Goal: Task Accomplishment & Management: Manage account settings

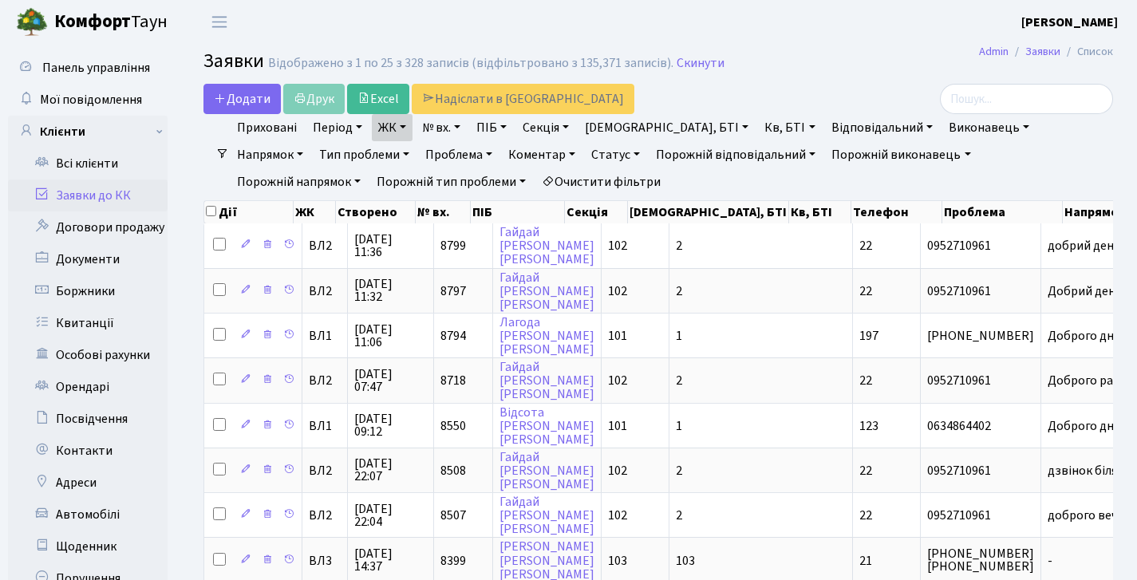
select select "25"
click at [80, 204] on link "Заявки до КК" at bounding box center [88, 195] width 160 height 32
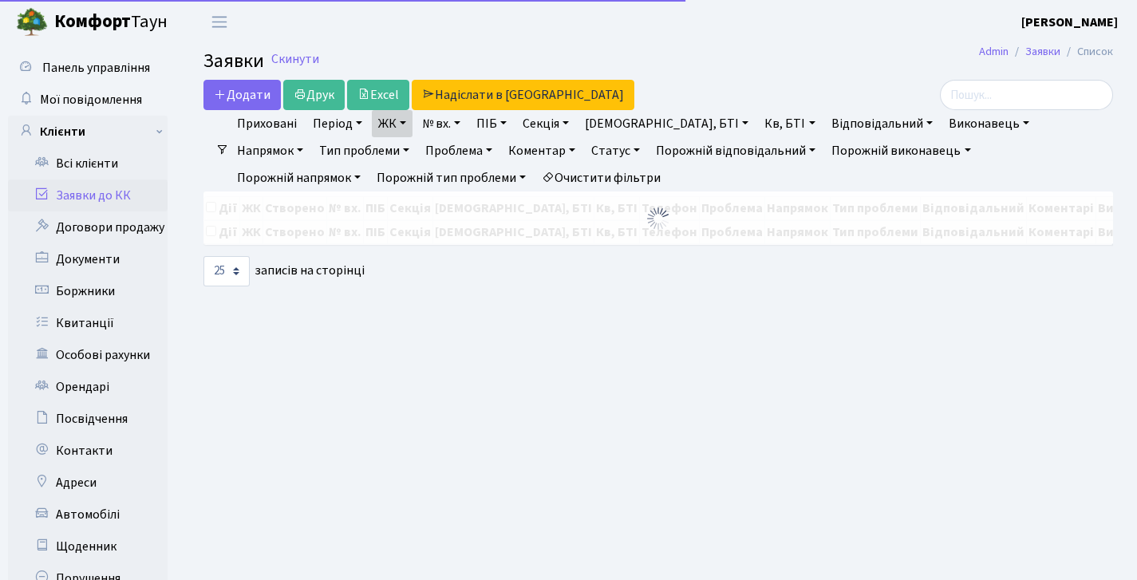
select select "25"
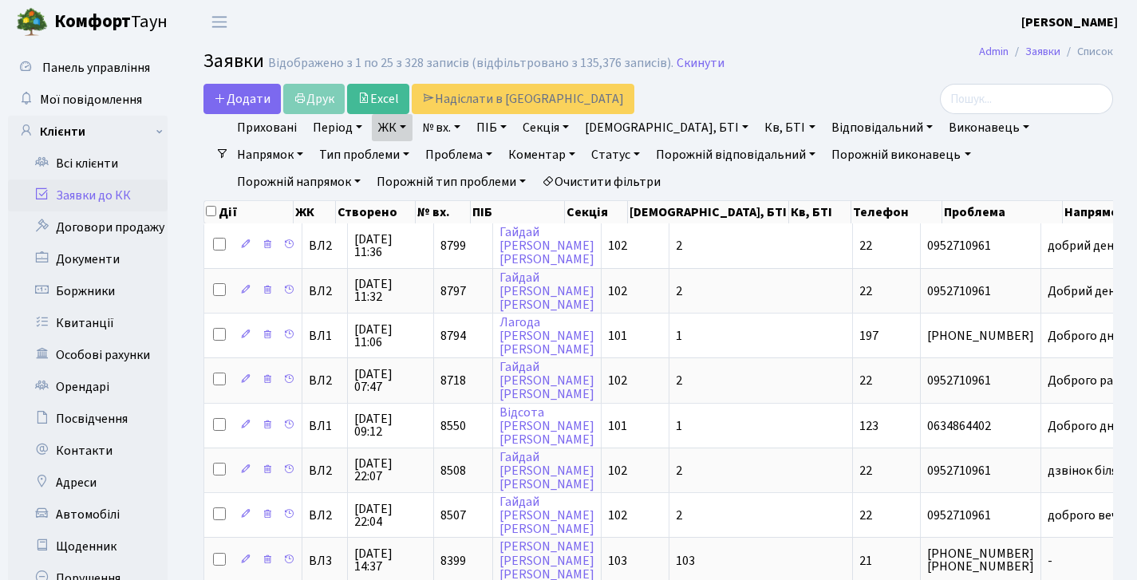
click at [69, 14] on b "Комфорт" at bounding box center [92, 22] width 77 height 26
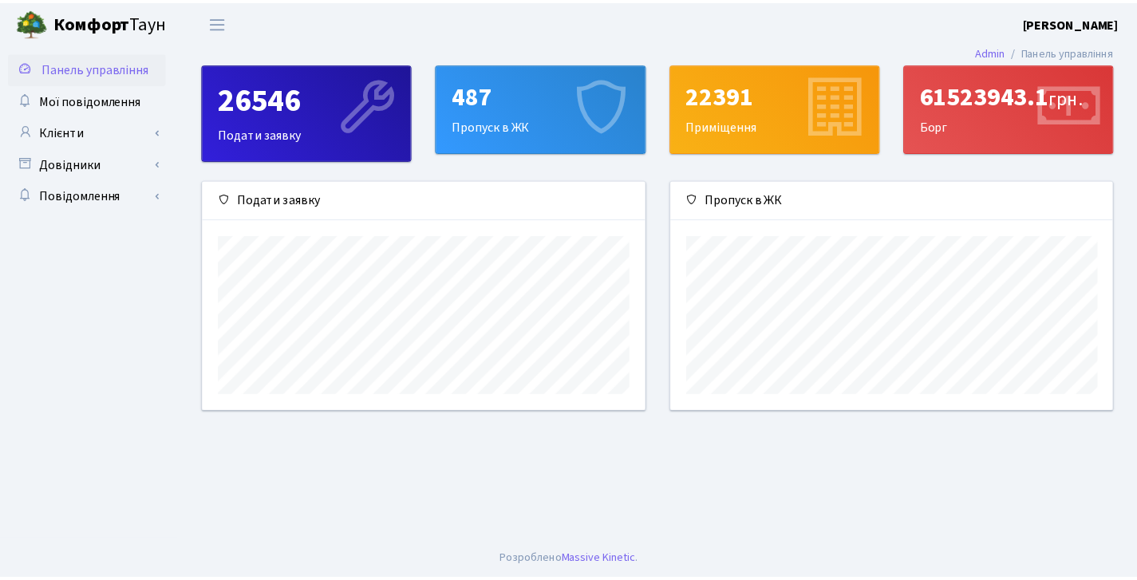
scroll to position [231, 447]
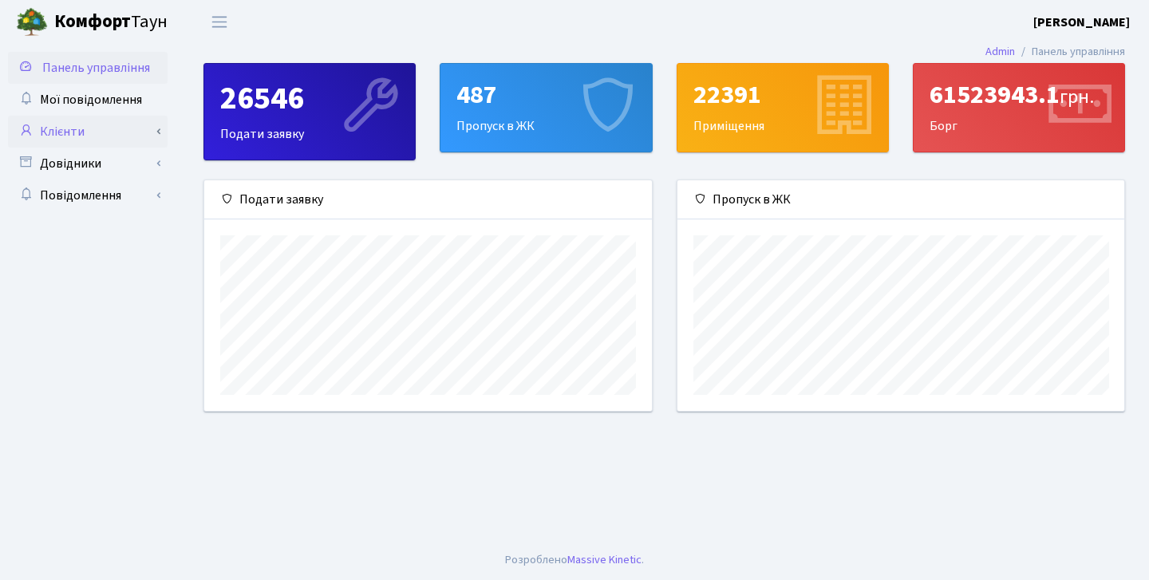
click at [156, 127] on link "Клієнти" at bounding box center [88, 132] width 160 height 32
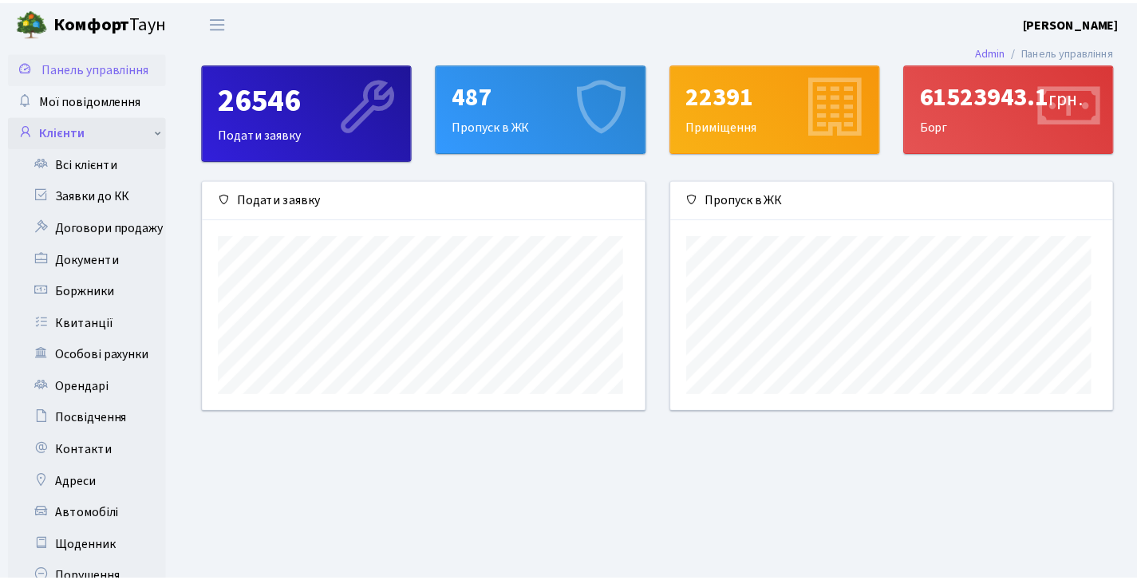
scroll to position [797470, 797259]
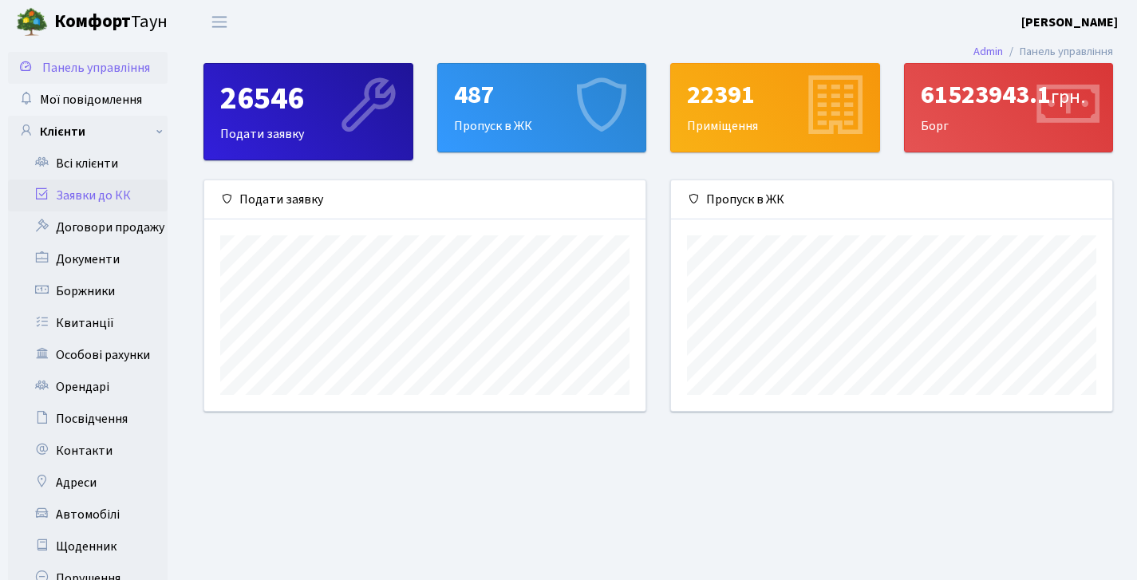
click at [124, 194] on link "Заявки до КК" at bounding box center [88, 195] width 160 height 32
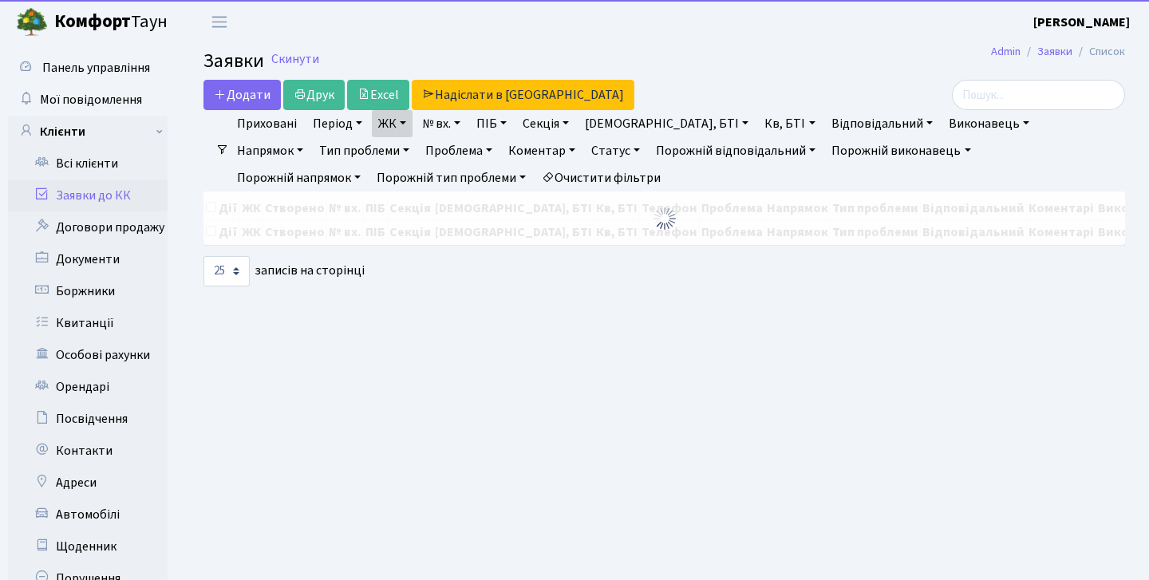
select select "25"
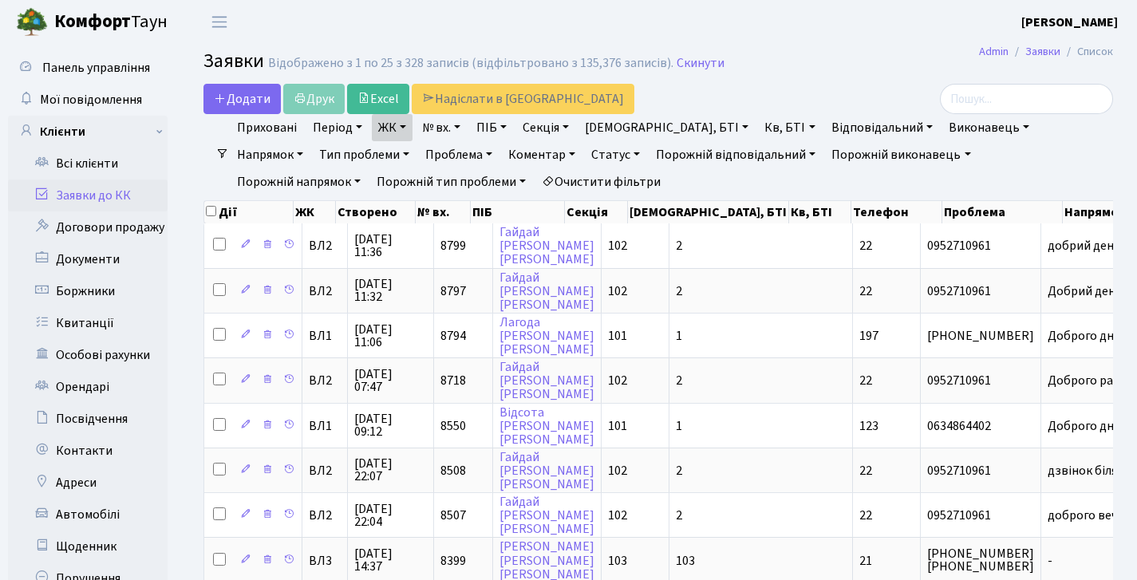
click at [97, 192] on link "Заявки до КК" at bounding box center [88, 195] width 160 height 32
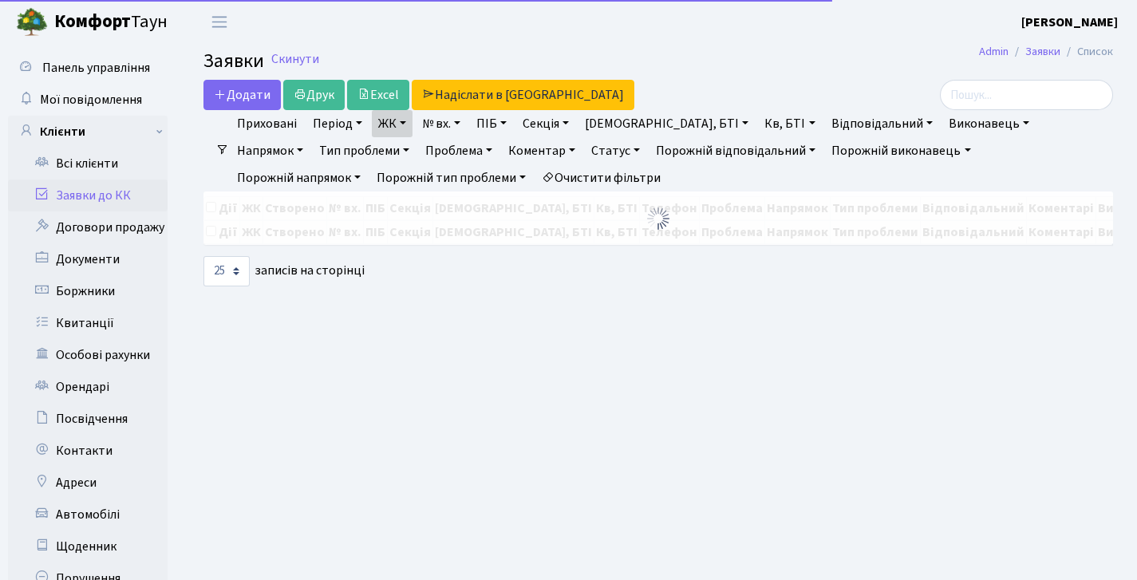
select select "25"
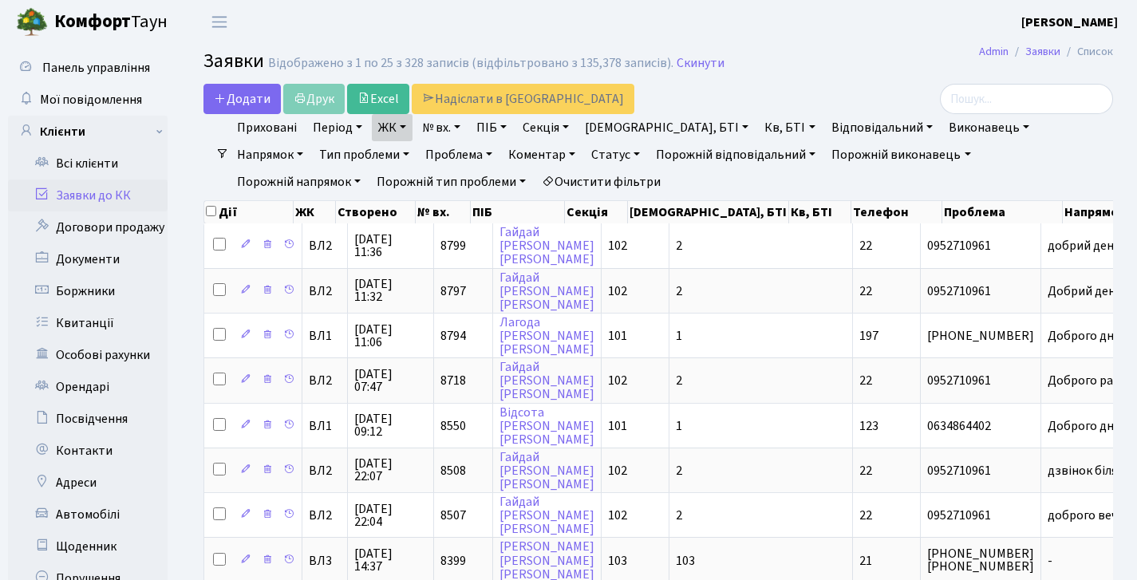
click at [106, 187] on link "Заявки до КК" at bounding box center [88, 195] width 160 height 32
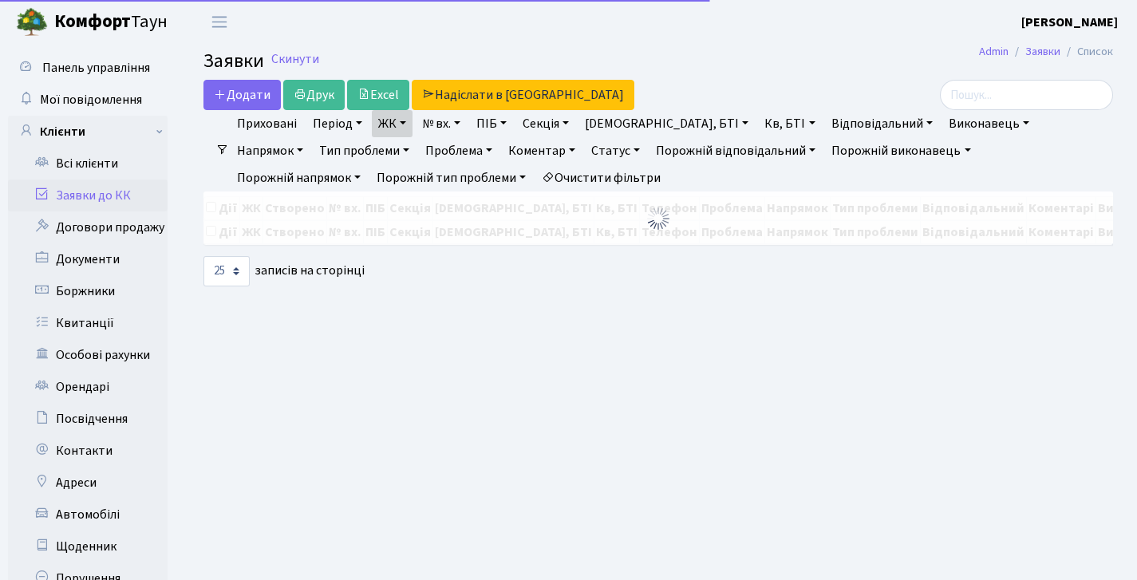
select select "25"
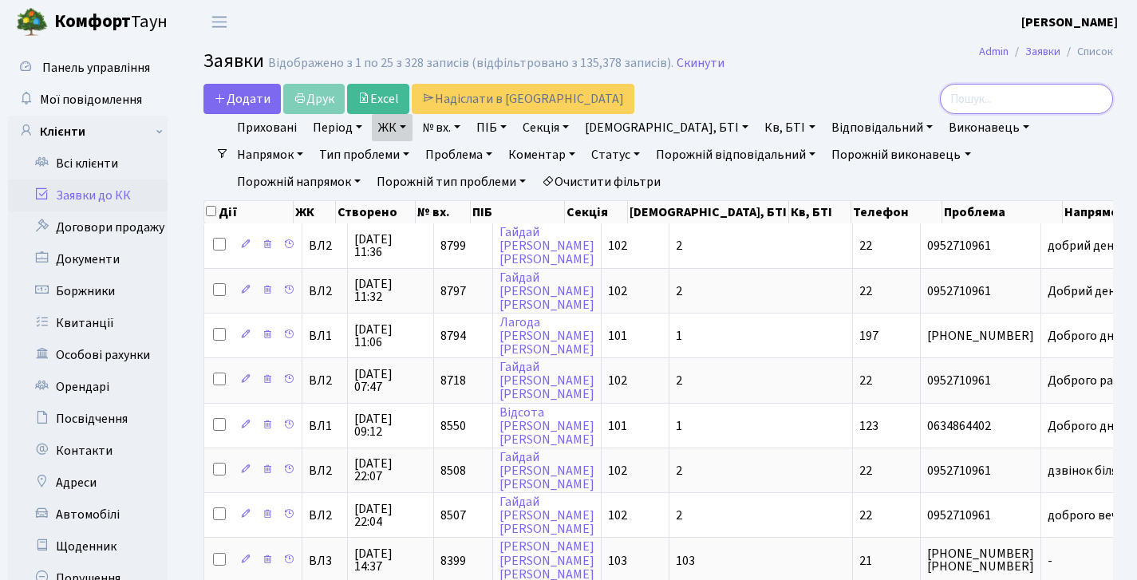
click at [1002, 104] on input "search" at bounding box center [1026, 99] width 173 height 30
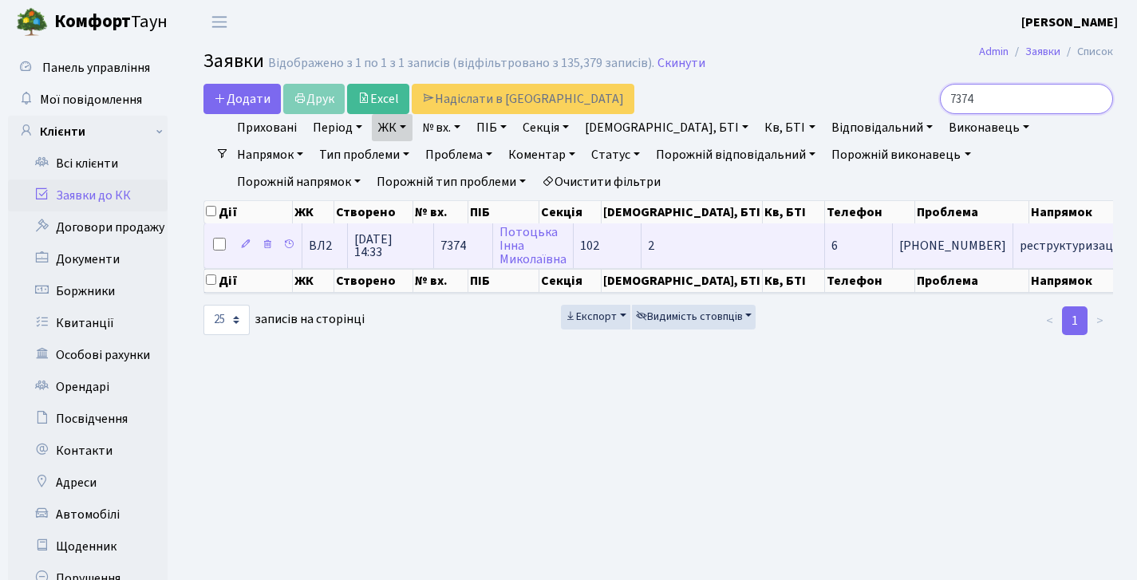
type input "7374"
click at [364, 258] on span "[DATE] 14:33" at bounding box center [390, 246] width 73 height 26
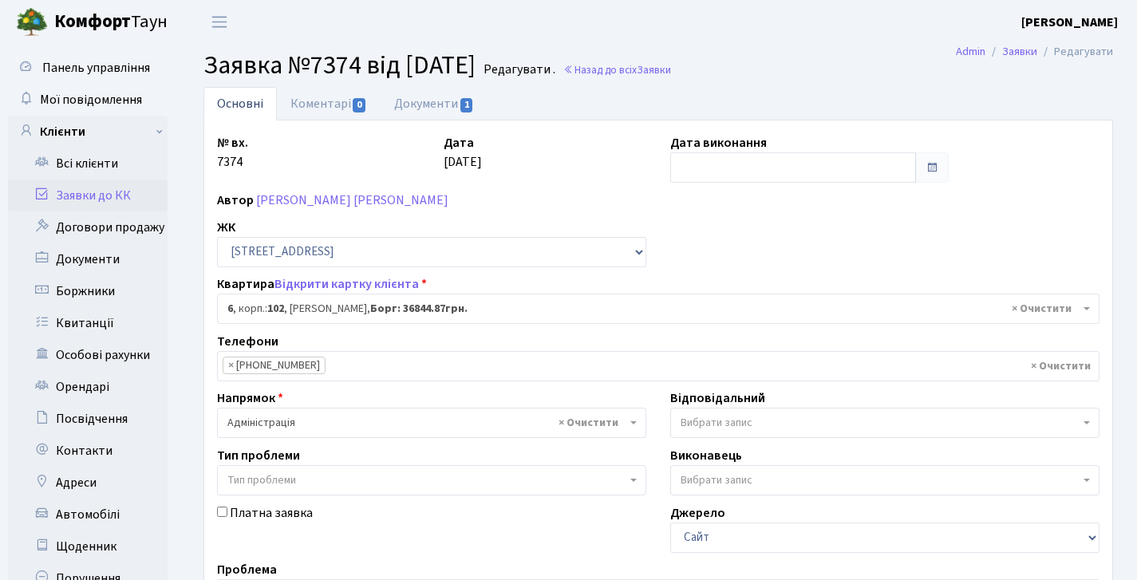
select select "37957"
click at [431, 112] on link "Документи 1" at bounding box center [434, 103] width 107 height 33
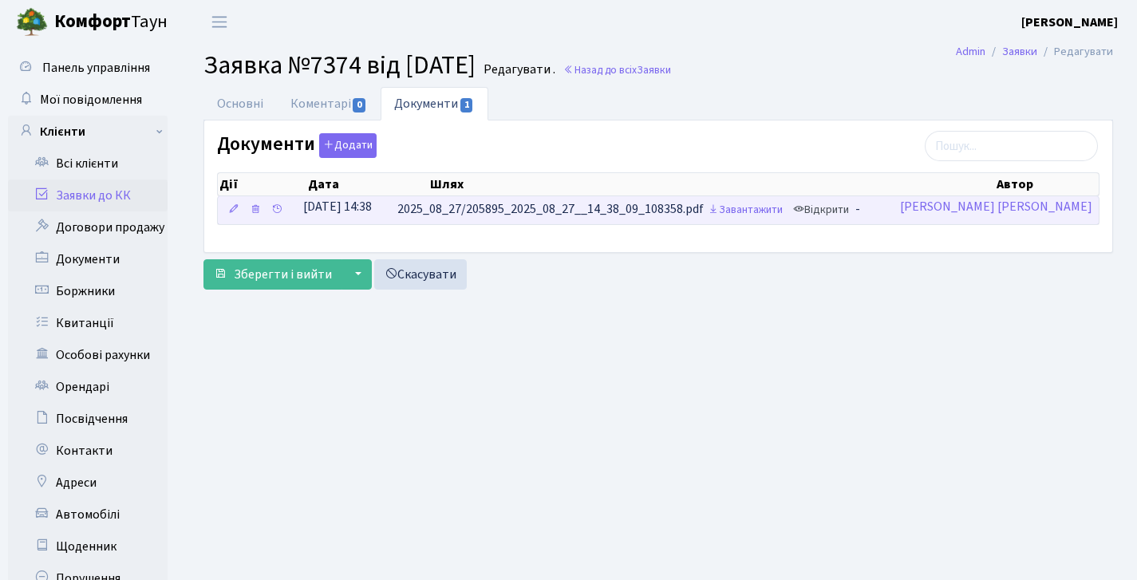
click at [853, 200] on link "Відкрити" at bounding box center [821, 210] width 64 height 25
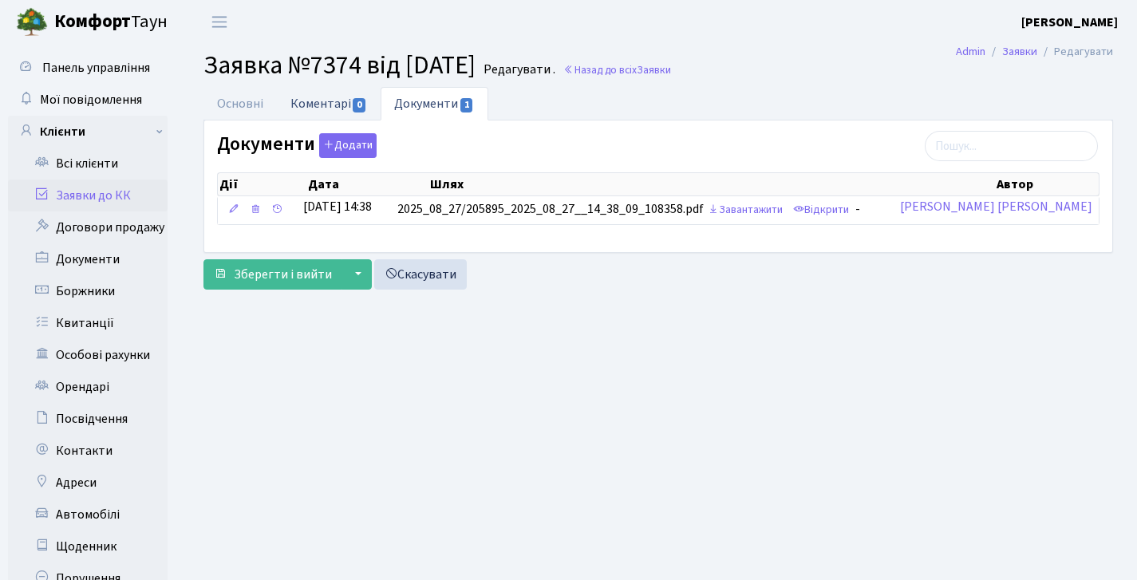
click at [305, 91] on link "Коментарі 0" at bounding box center [329, 103] width 104 height 33
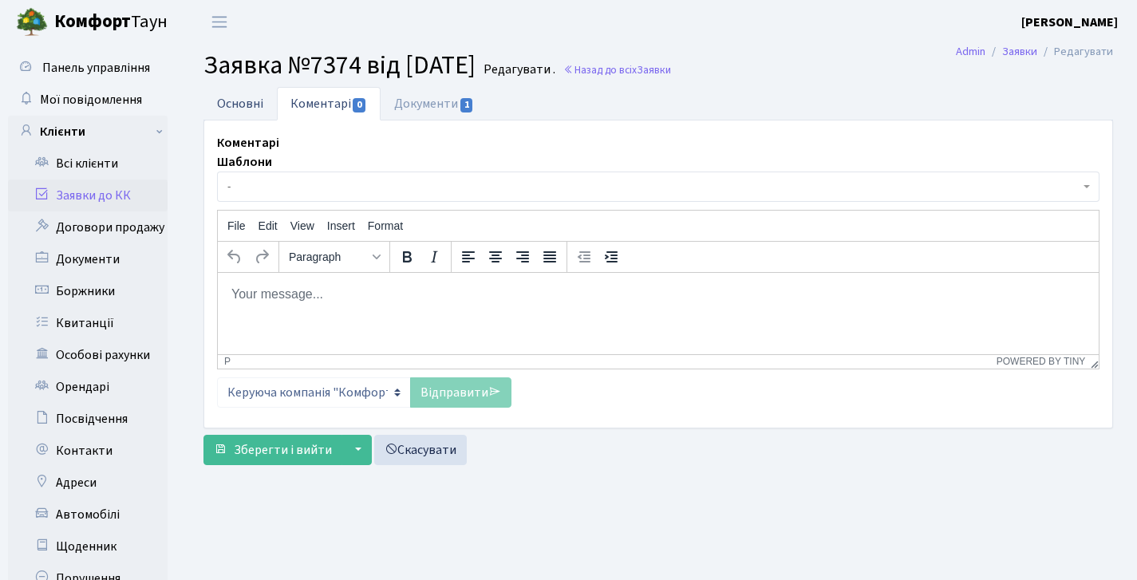
click at [262, 100] on link "Основні" at bounding box center [239, 103] width 73 height 33
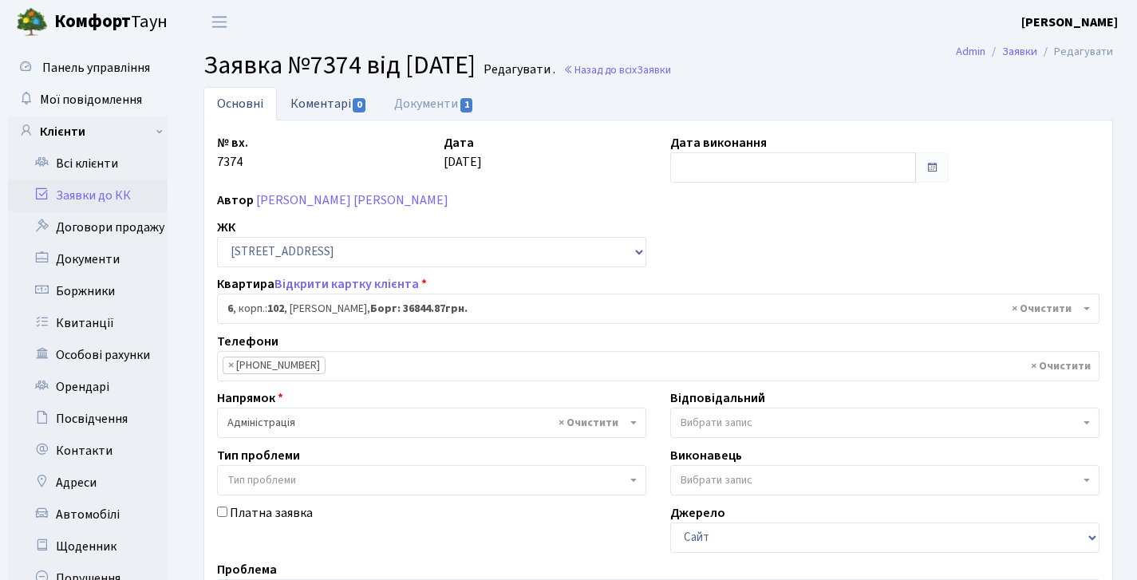
click at [333, 102] on link "Коментарі 0" at bounding box center [329, 103] width 104 height 33
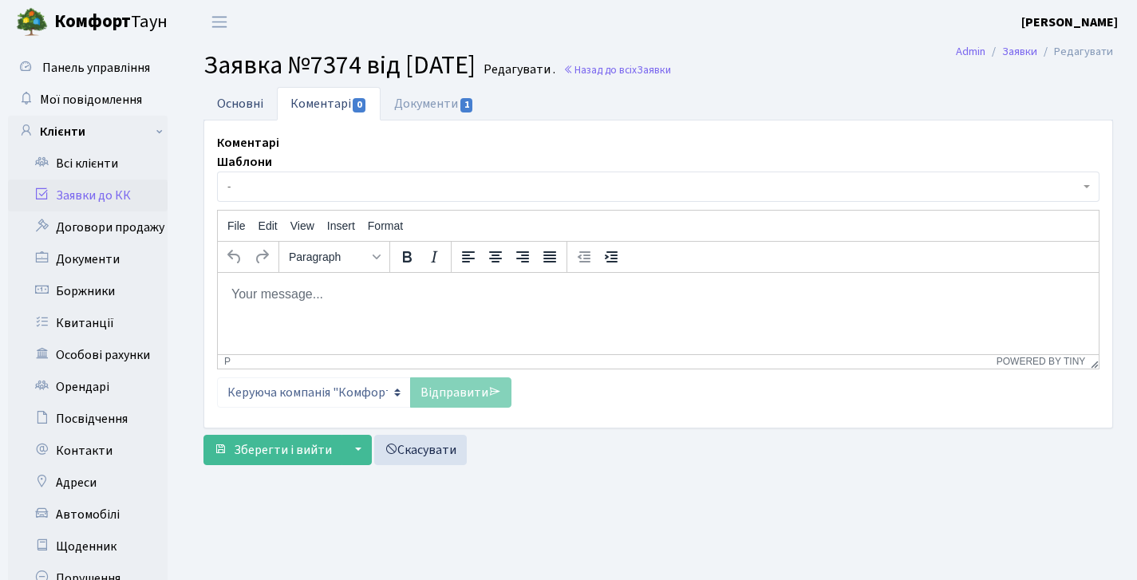
click at [243, 95] on link "Основні" at bounding box center [239, 103] width 73 height 33
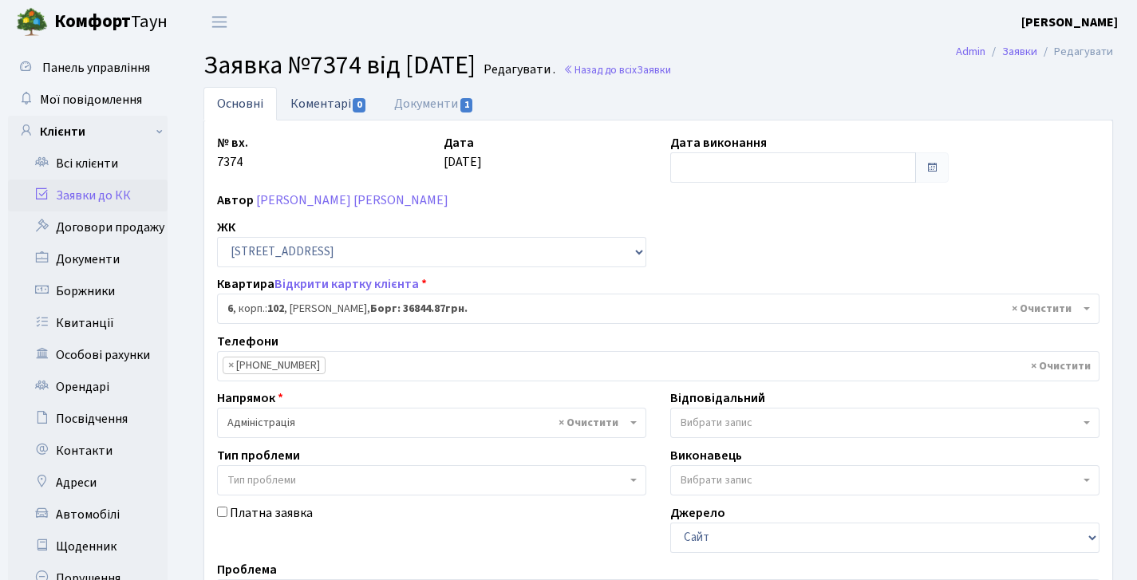
click at [313, 107] on link "Коментарі 0" at bounding box center [329, 103] width 104 height 33
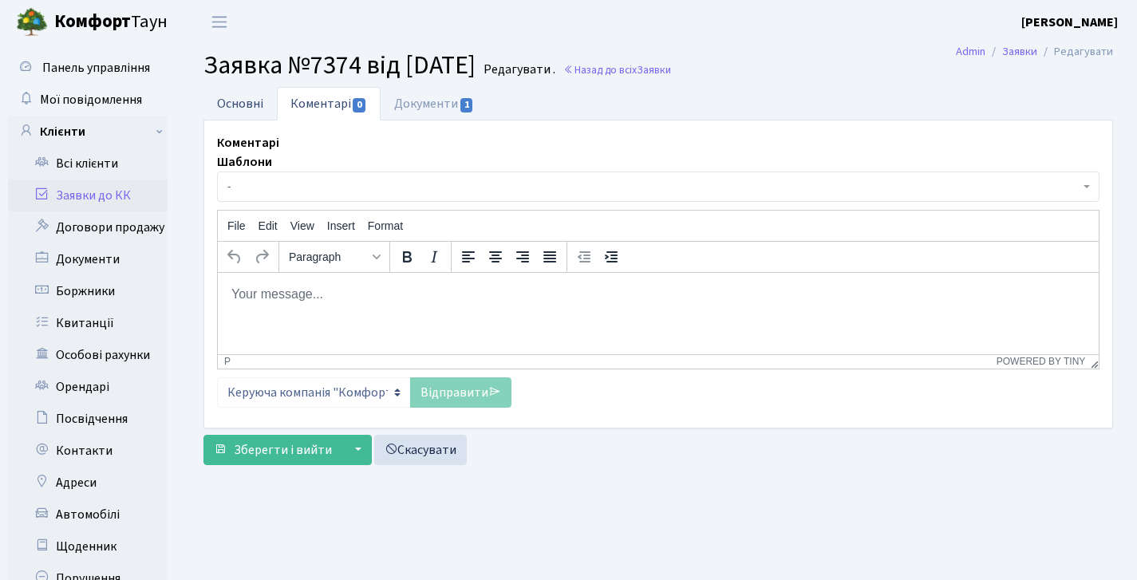
click at [270, 105] on link "Основні" at bounding box center [239, 103] width 73 height 33
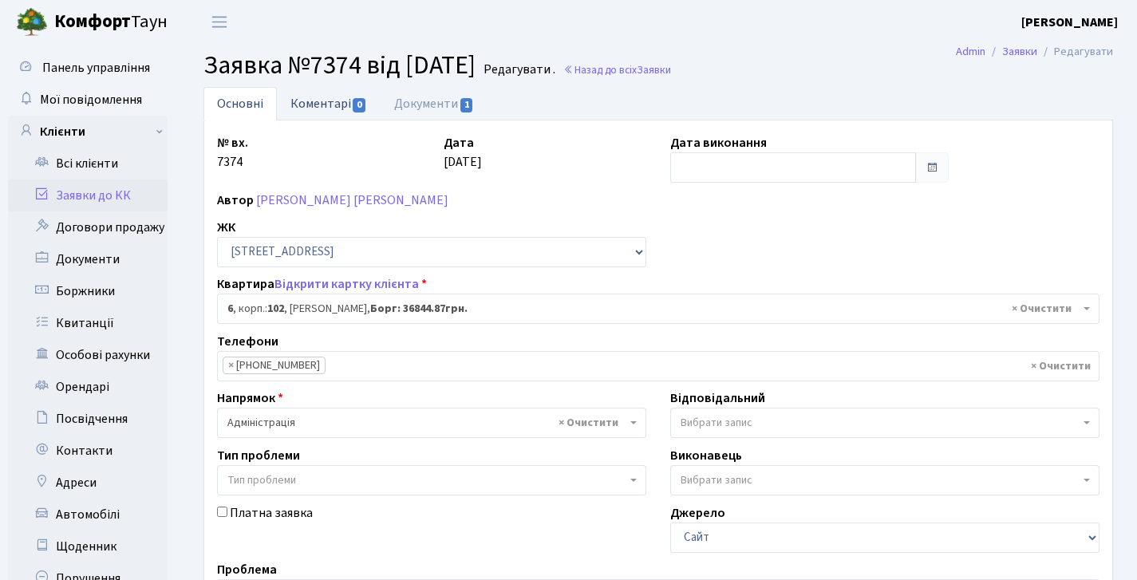
click at [309, 97] on link "Коментарі 0" at bounding box center [329, 103] width 104 height 33
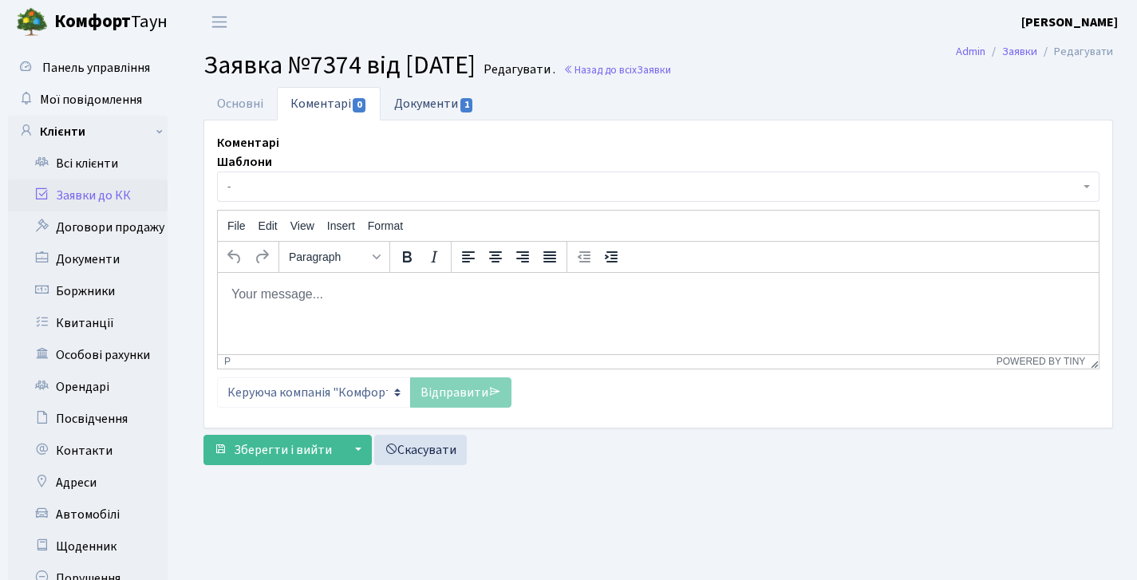
click at [381, 108] on link "Документи 1" at bounding box center [434, 103] width 107 height 33
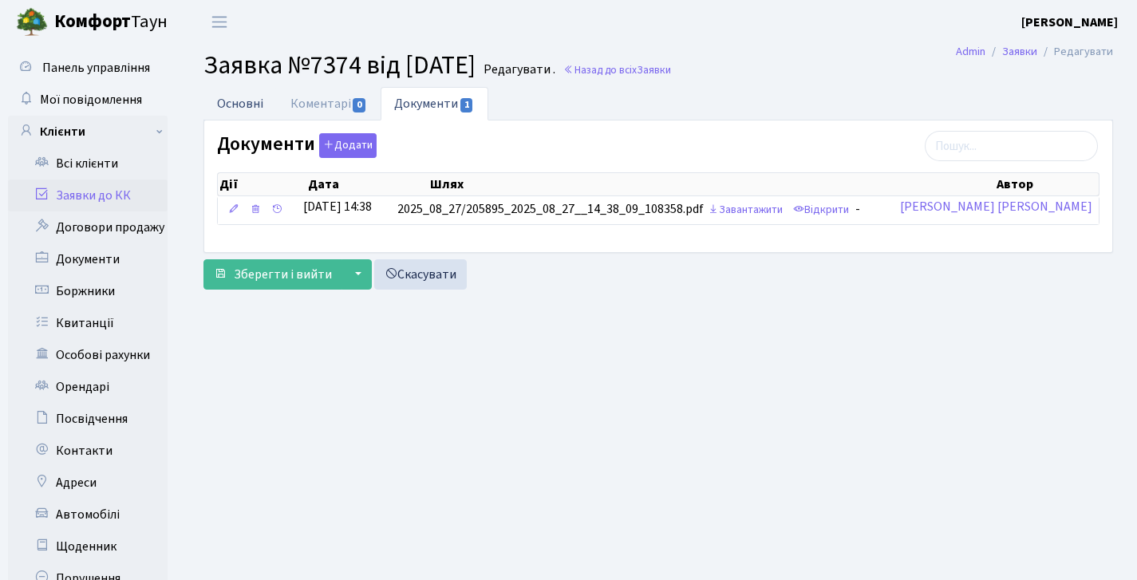
click at [273, 101] on link "Основні" at bounding box center [239, 103] width 73 height 33
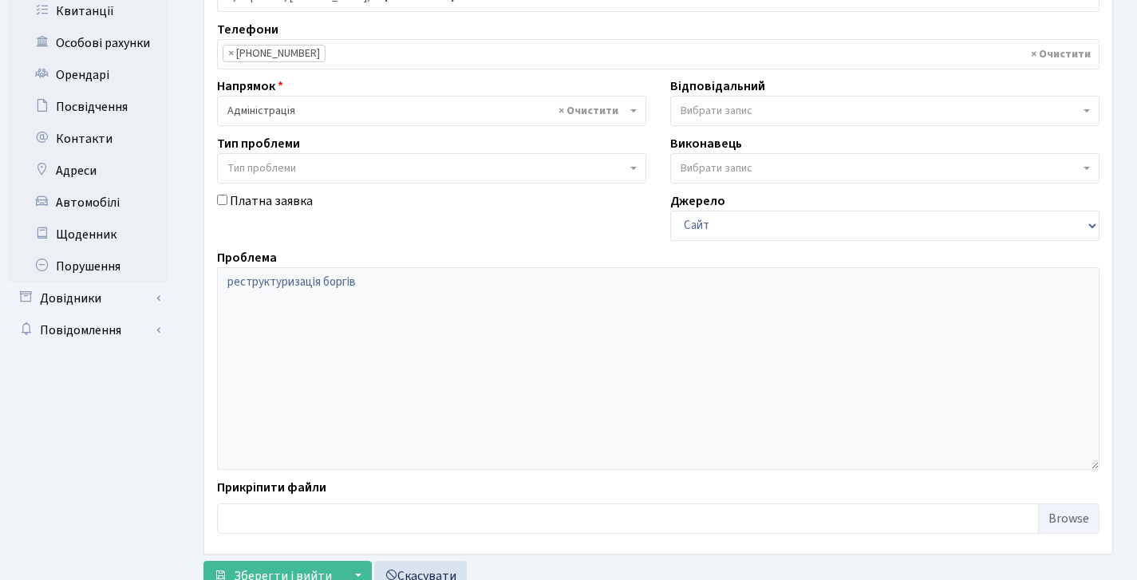
scroll to position [58, 0]
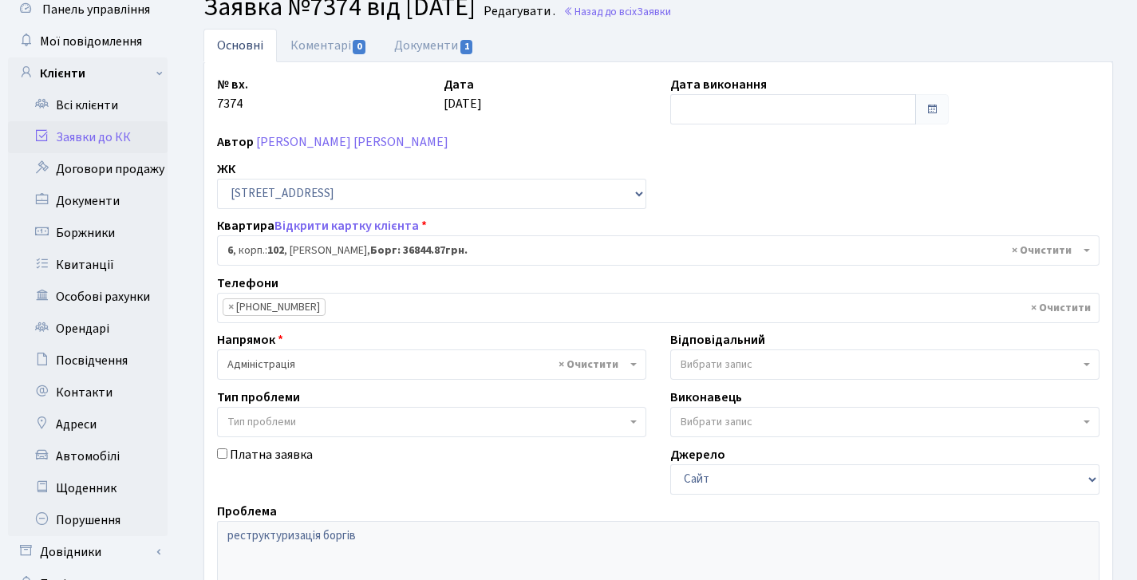
click at [91, 139] on link "Заявки до КК" at bounding box center [88, 137] width 160 height 32
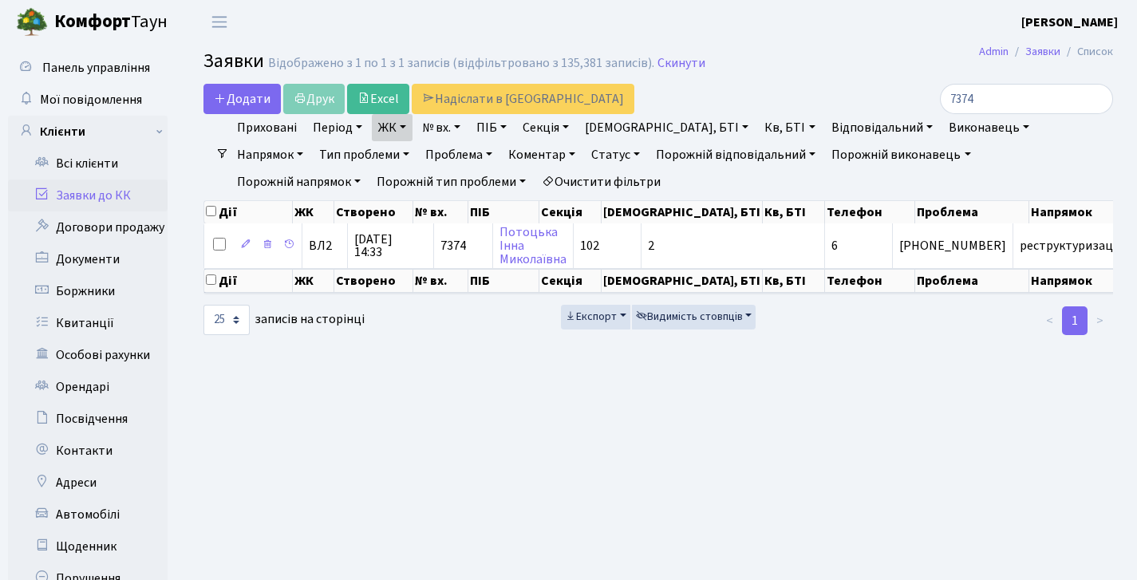
select select "25"
click at [1090, 100] on input "7374" at bounding box center [1026, 99] width 173 height 30
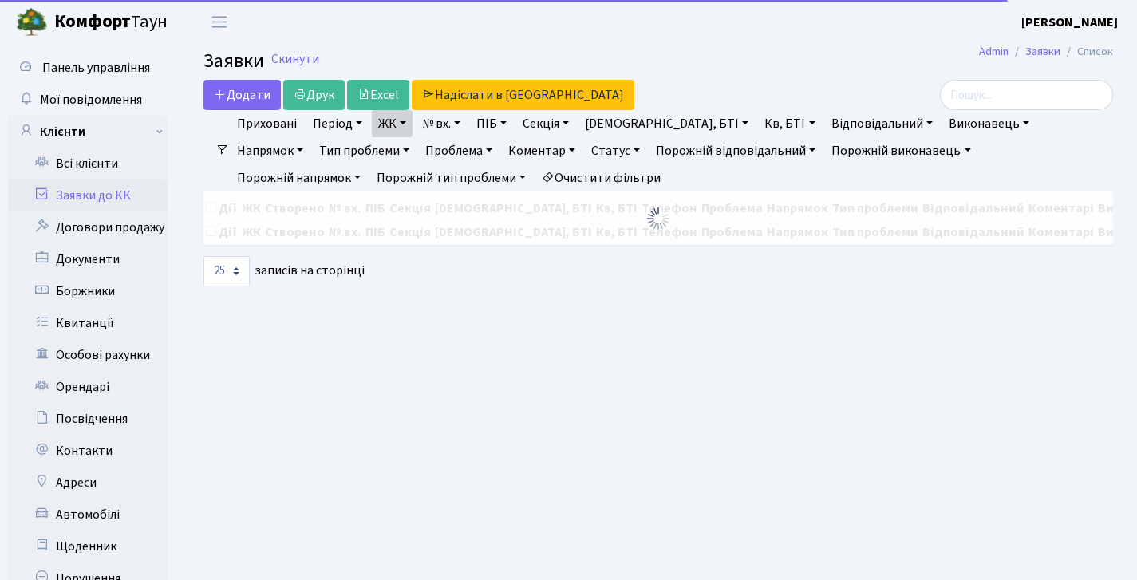
select select "25"
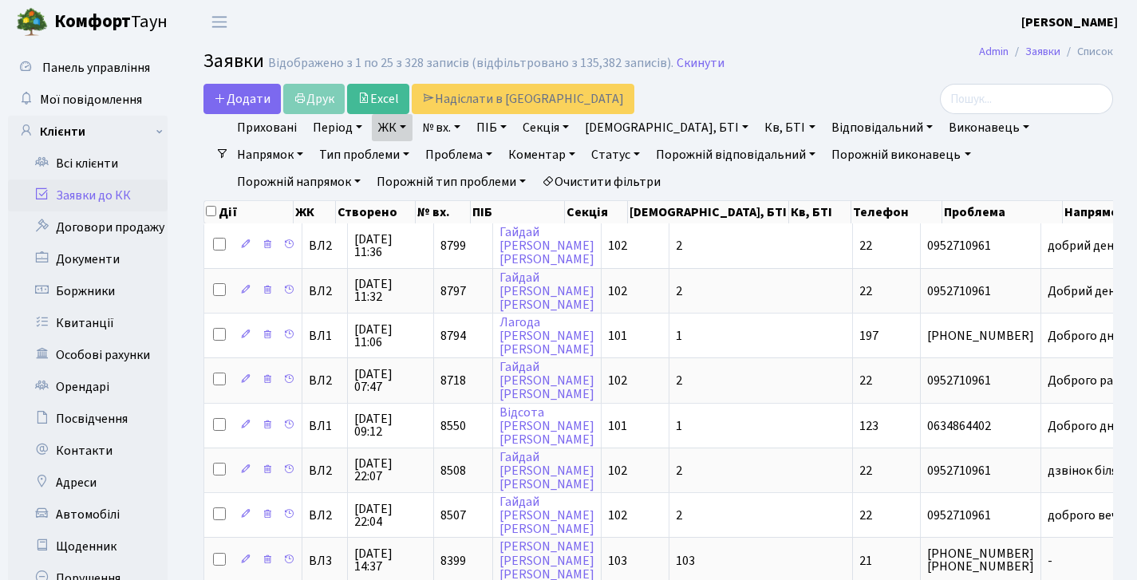
click at [123, 199] on link "Заявки до КК" at bounding box center [88, 195] width 160 height 32
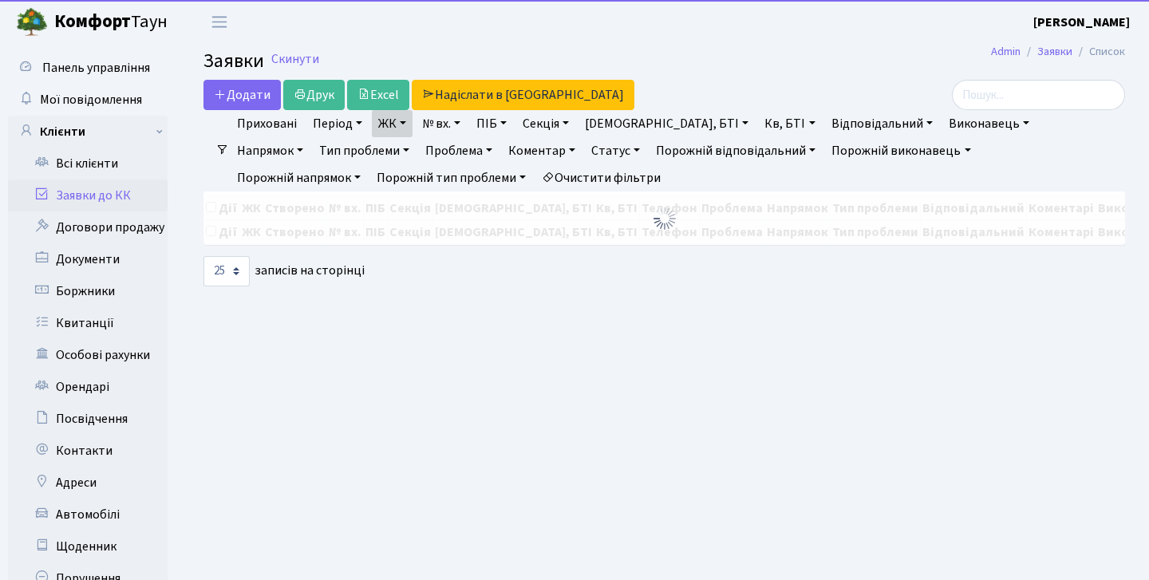
select select "25"
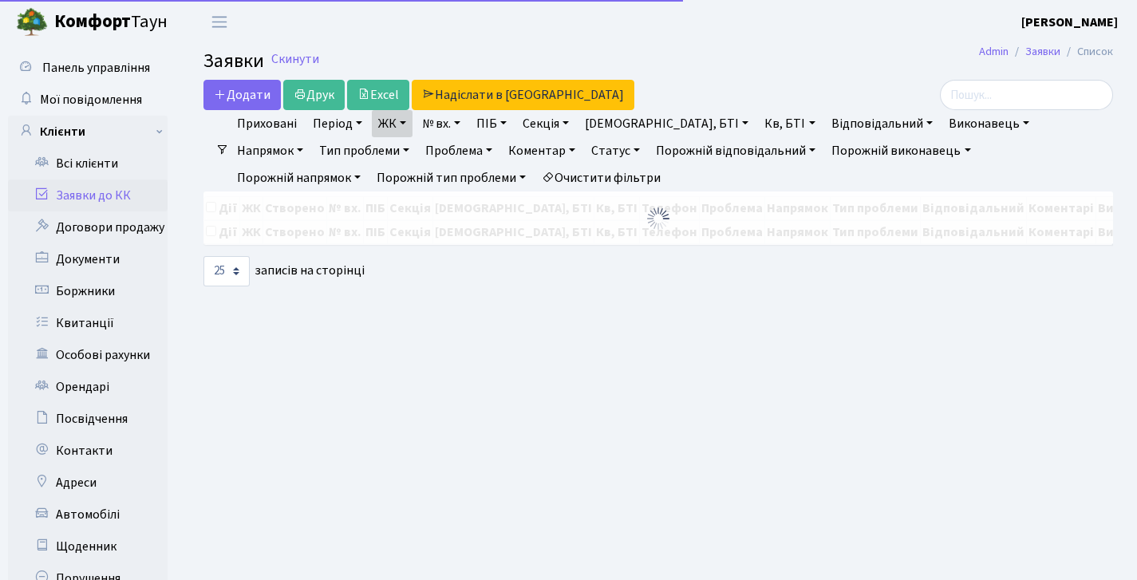
select select "25"
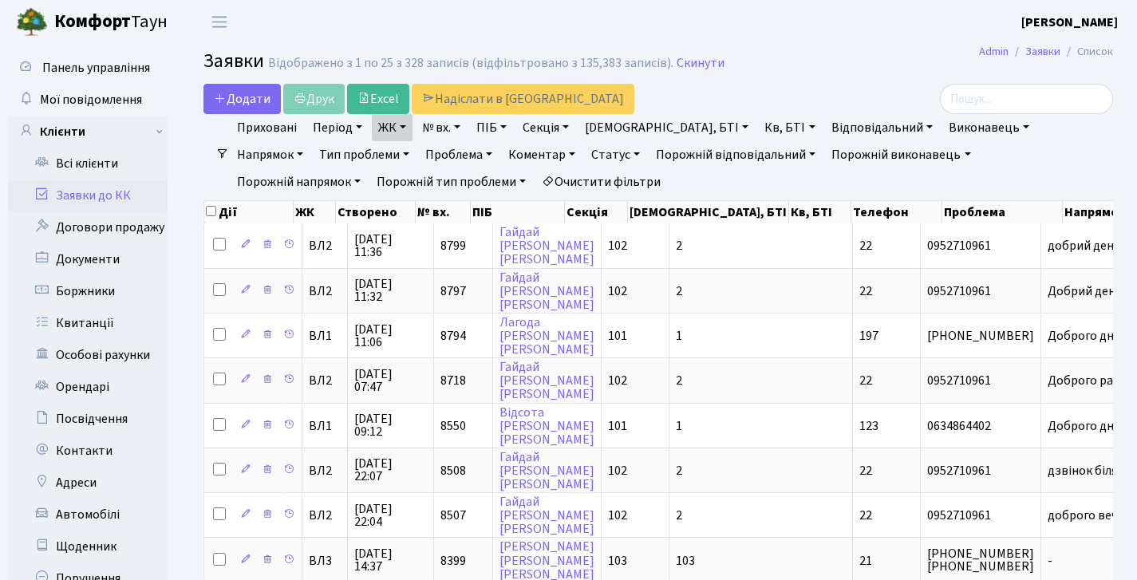
scroll to position [3, 0]
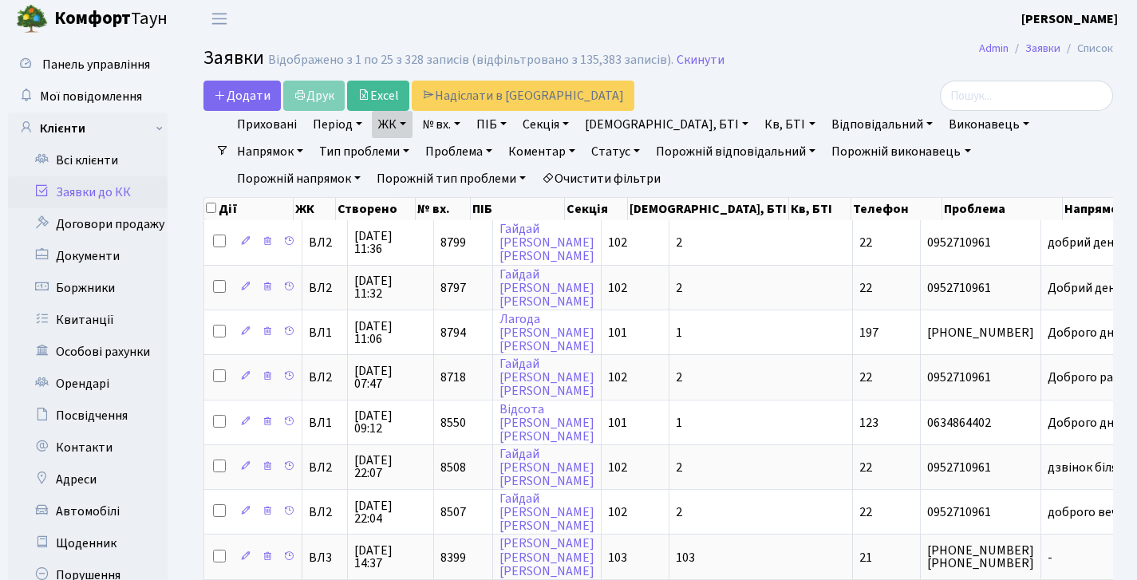
click at [115, 192] on link "Заявки до КК" at bounding box center [88, 192] width 160 height 32
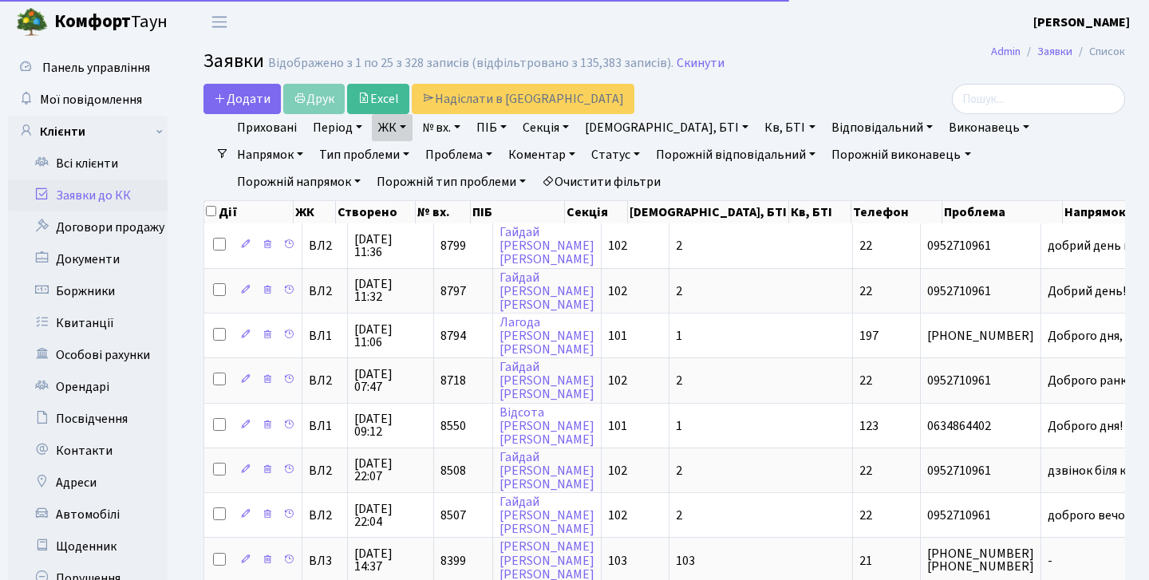
select select "25"
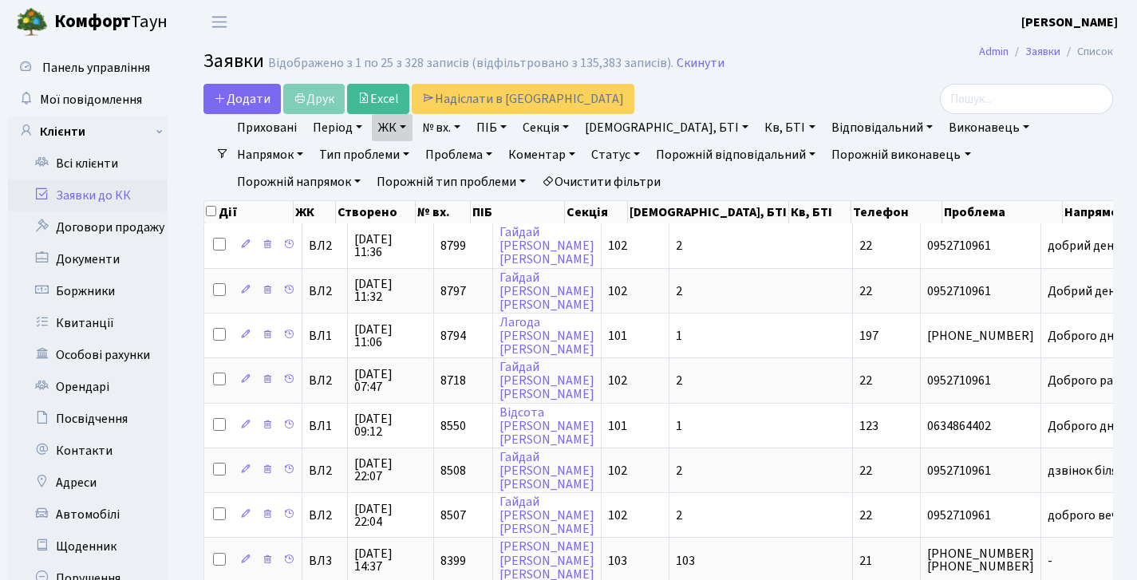
click at [116, 187] on link "Заявки до КК" at bounding box center [88, 195] width 160 height 32
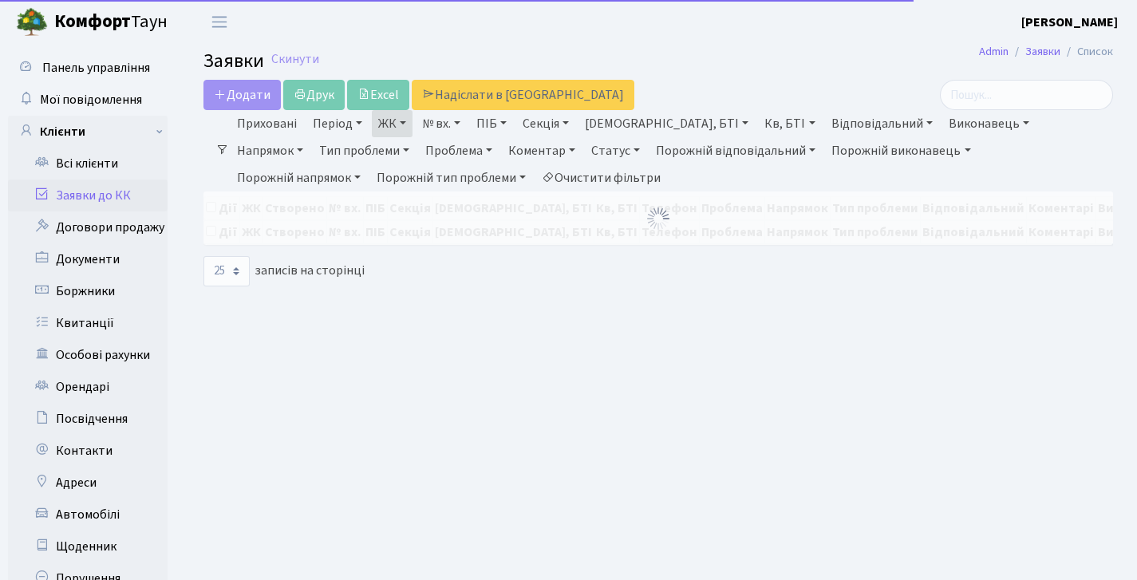
select select "25"
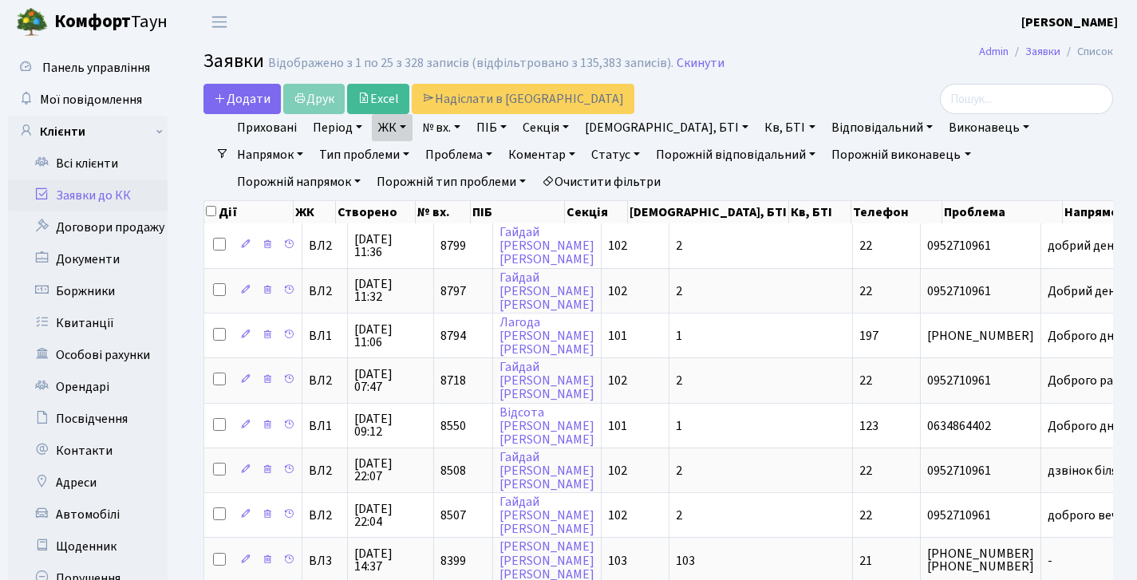
click at [120, 184] on link "Заявки до КК" at bounding box center [88, 195] width 160 height 32
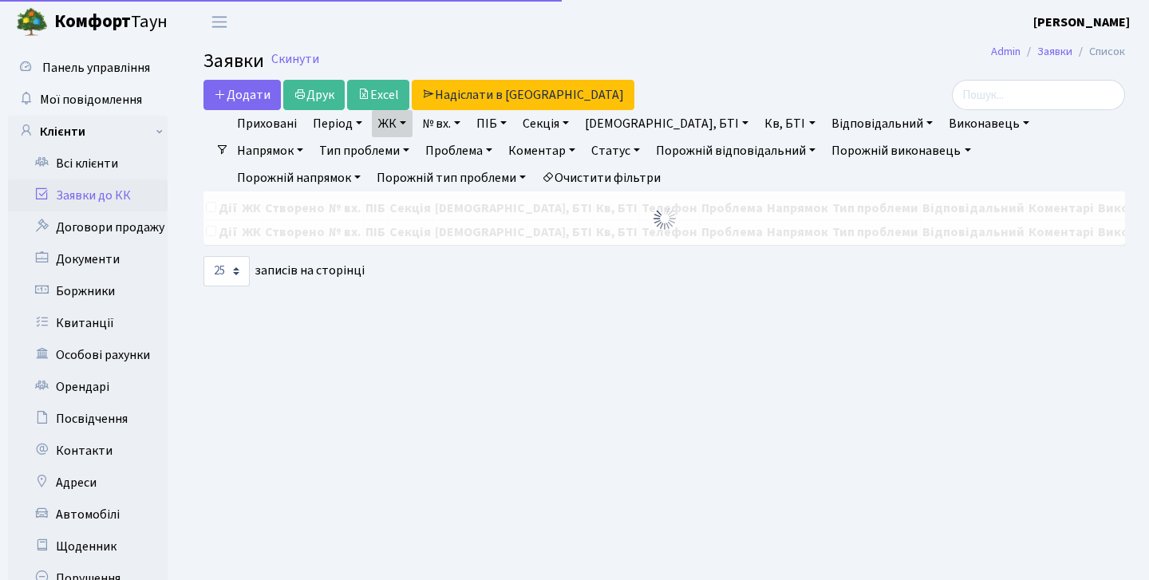
select select "25"
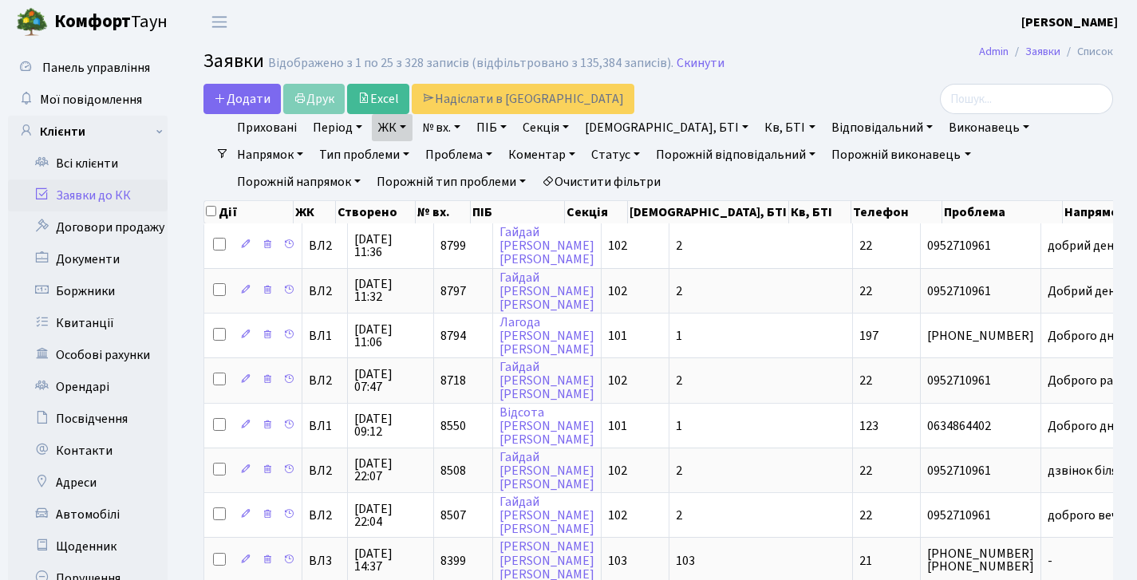
click at [83, 203] on link "Заявки до КК" at bounding box center [88, 195] width 160 height 32
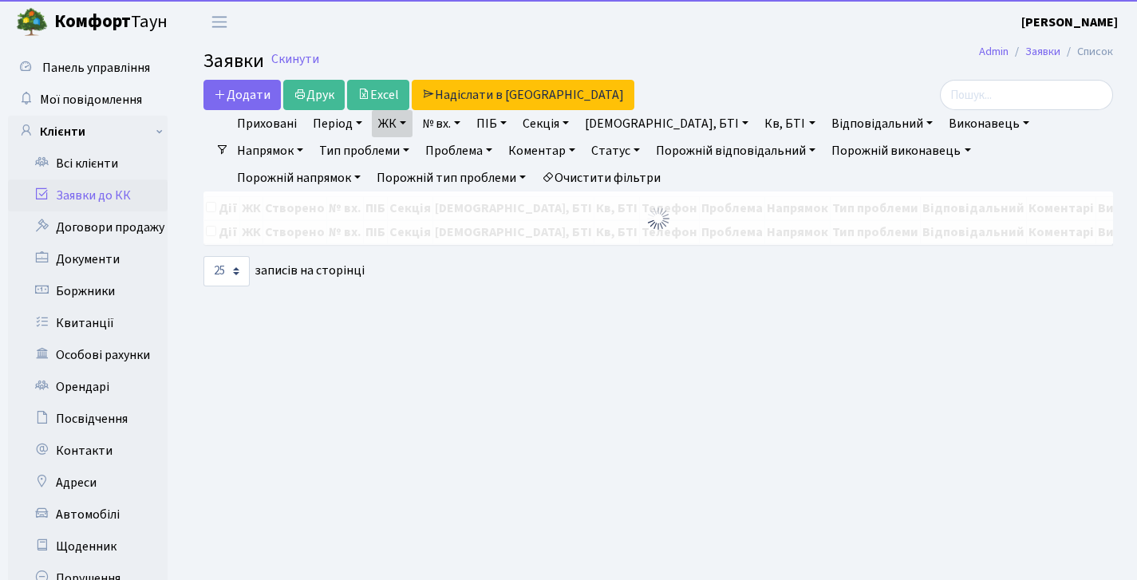
select select "25"
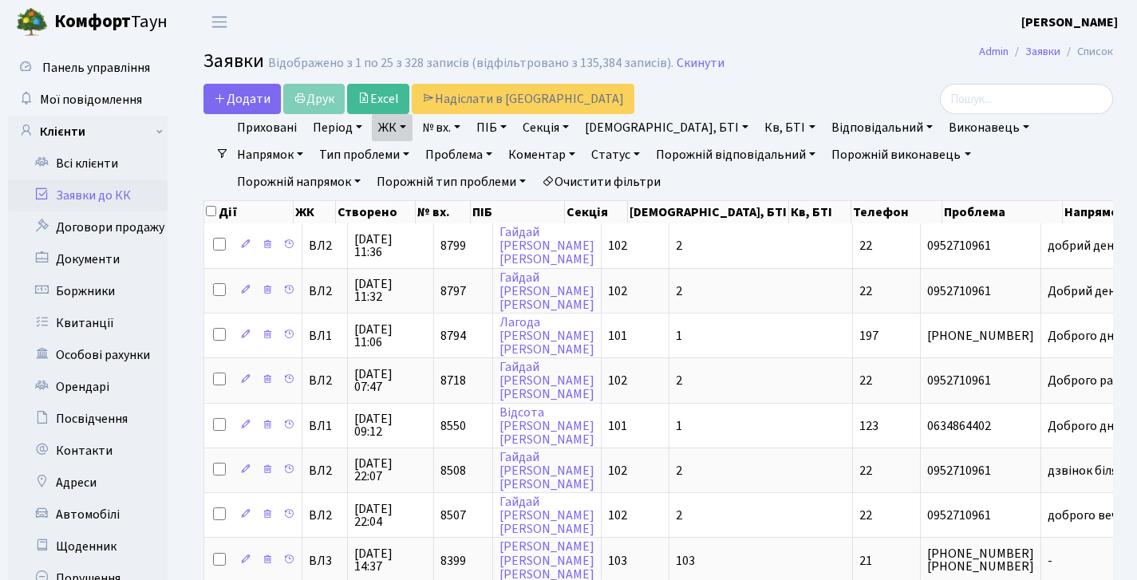
click at [84, 191] on link "Заявки до КК" at bounding box center [88, 195] width 160 height 32
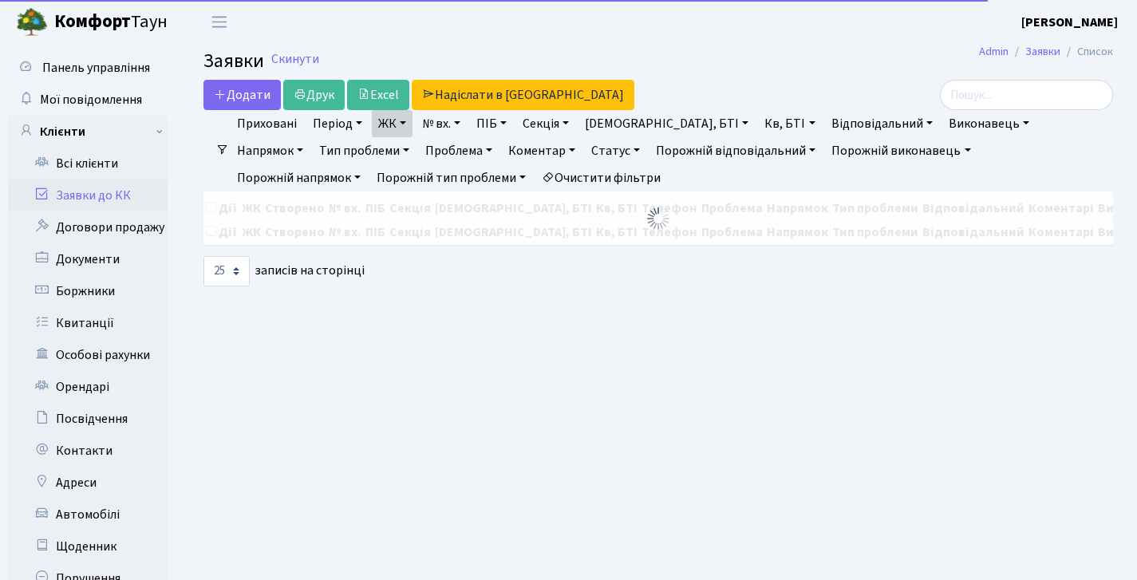
select select "25"
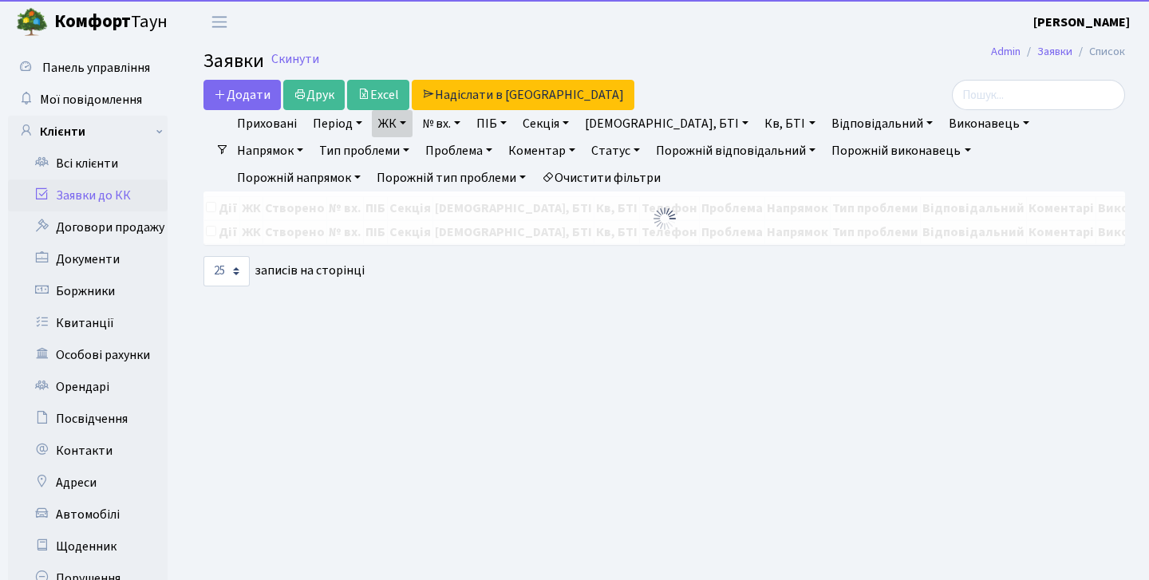
select select "25"
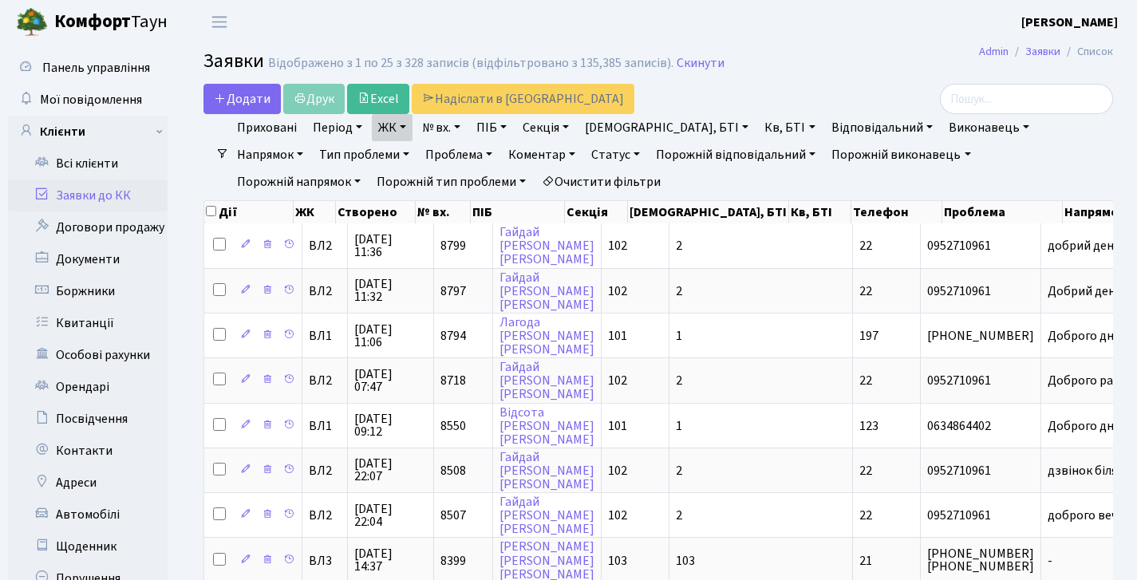
click at [321, 17] on header "Комфорт Таун Діана Б. Мій обліковий запис Вийти" at bounding box center [568, 22] width 1137 height 44
click at [1040, 116] on ul "Приховані Період 13.10.2025 - 13.10.2025 ЖК ВЛ1, Ужгородський пров., 4/1 ВЛ2, п…" at bounding box center [664, 154] width 871 height 81
click at [1031, 107] on input "search" at bounding box center [1026, 99] width 173 height 30
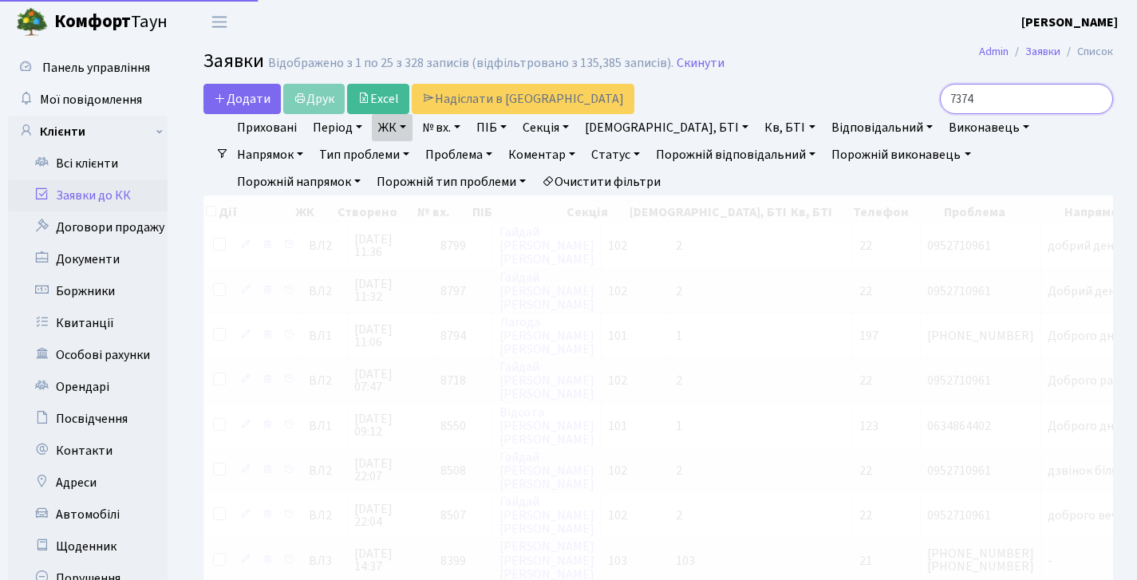
type input "7374"
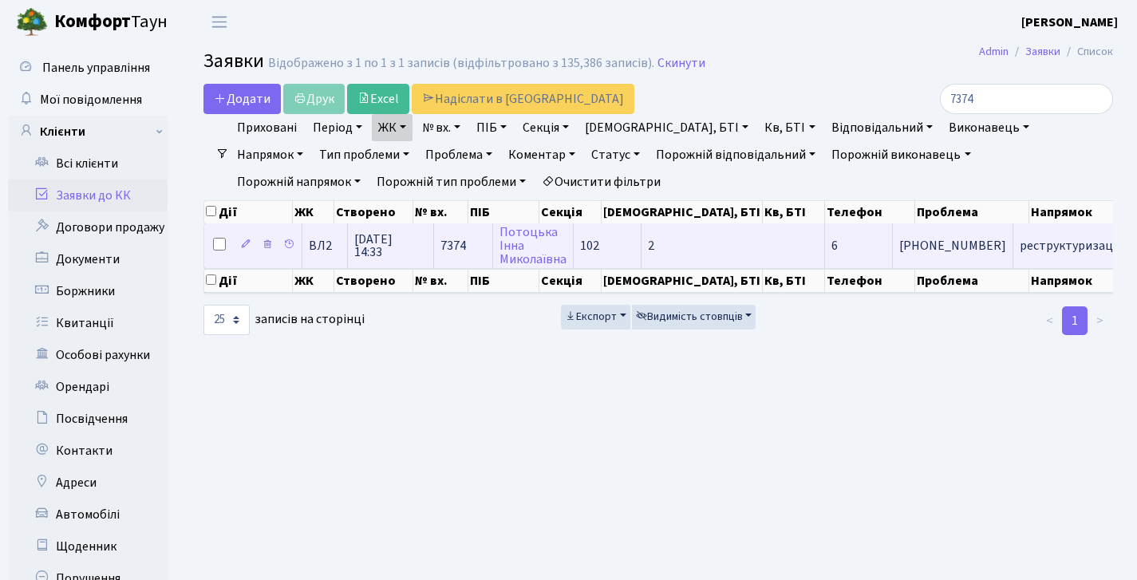
click at [420, 254] on span "27.08.2025 14:33" at bounding box center [390, 246] width 73 height 26
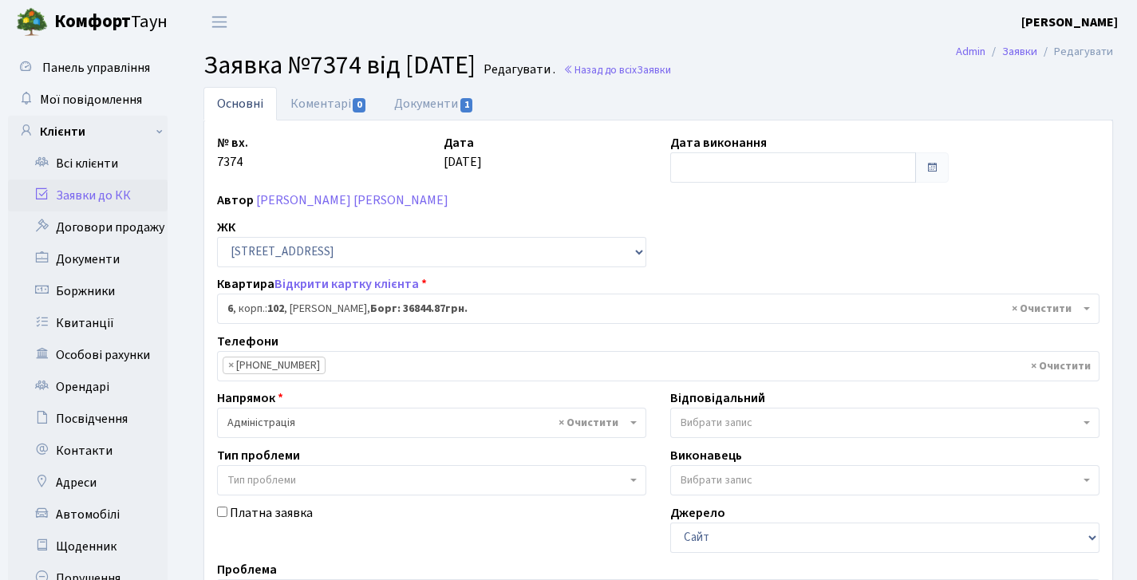
select select "37957"
click at [347, 104] on link "Коментарі 0" at bounding box center [329, 103] width 104 height 33
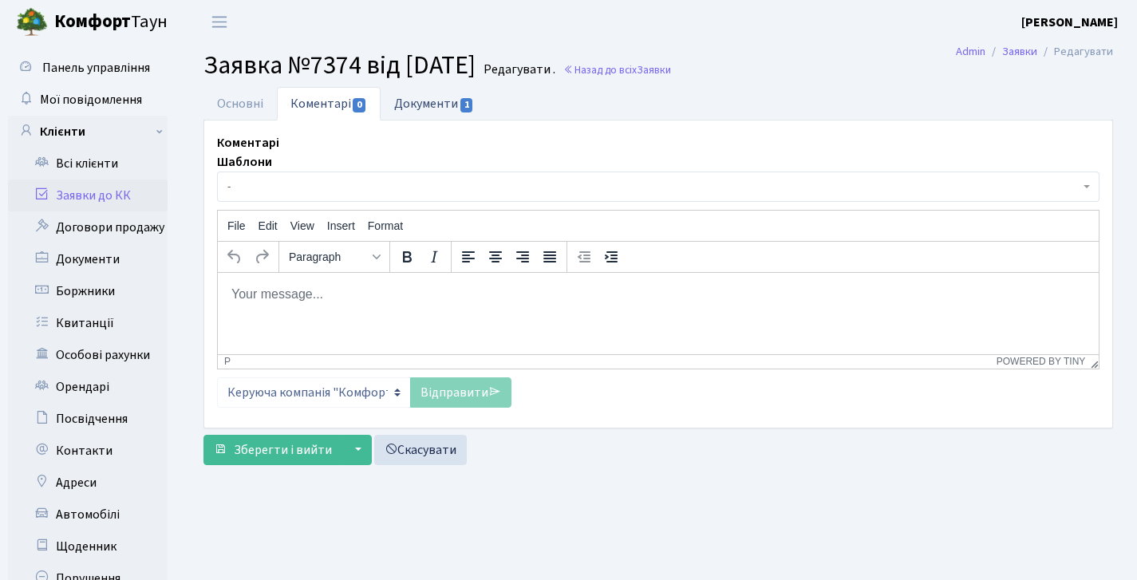
click at [420, 105] on link "Документи 1" at bounding box center [434, 103] width 107 height 33
select select "25"
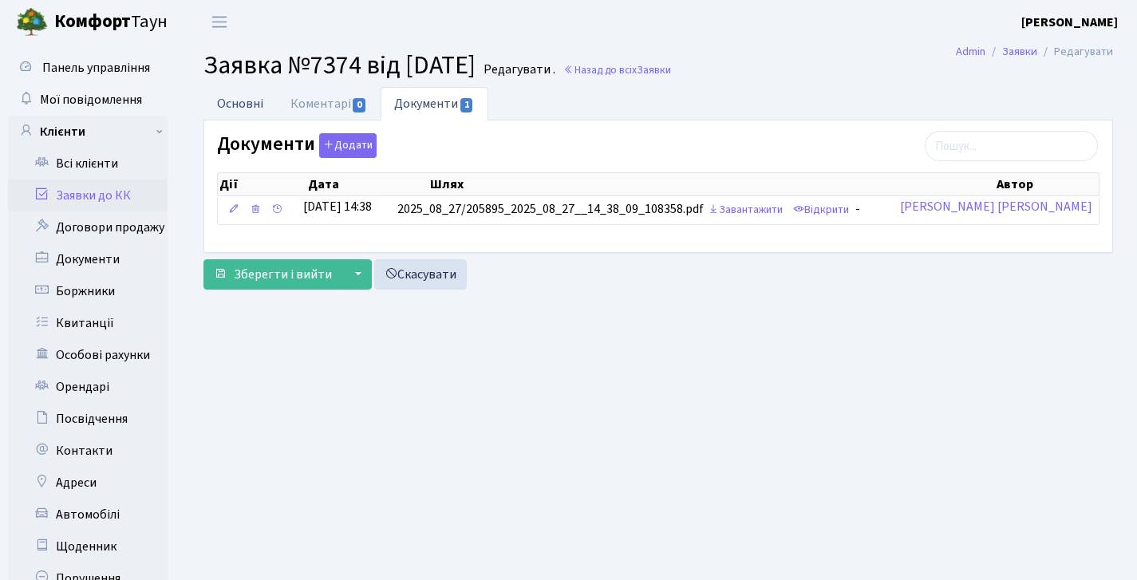
click at [260, 108] on link "Основні" at bounding box center [239, 103] width 73 height 33
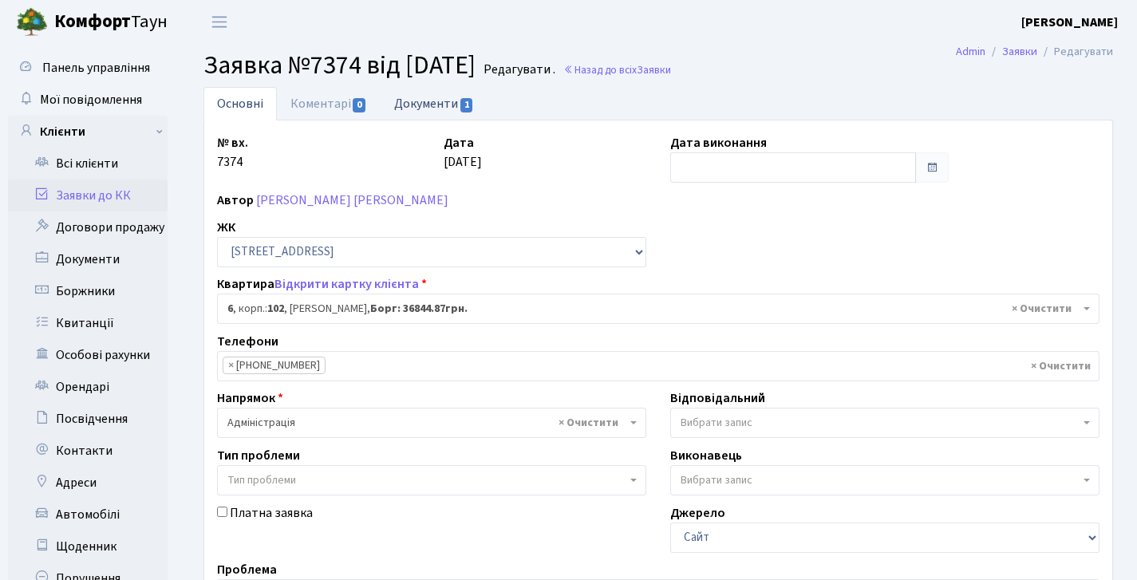
click at [427, 107] on link "Документи 1" at bounding box center [434, 103] width 107 height 33
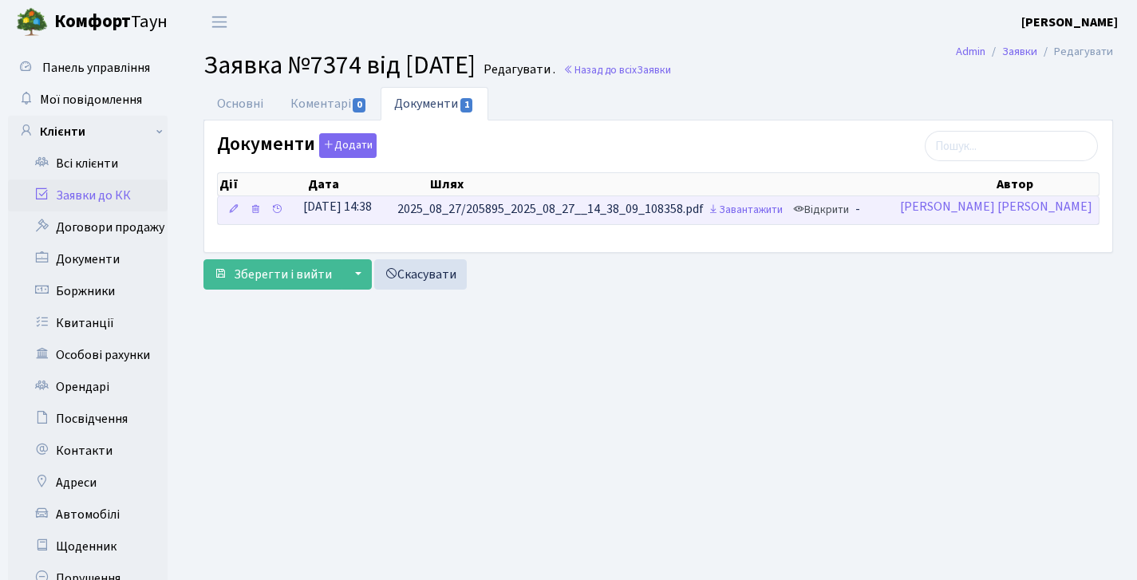
click at [853, 219] on link "Відкрити" at bounding box center [821, 210] width 64 height 25
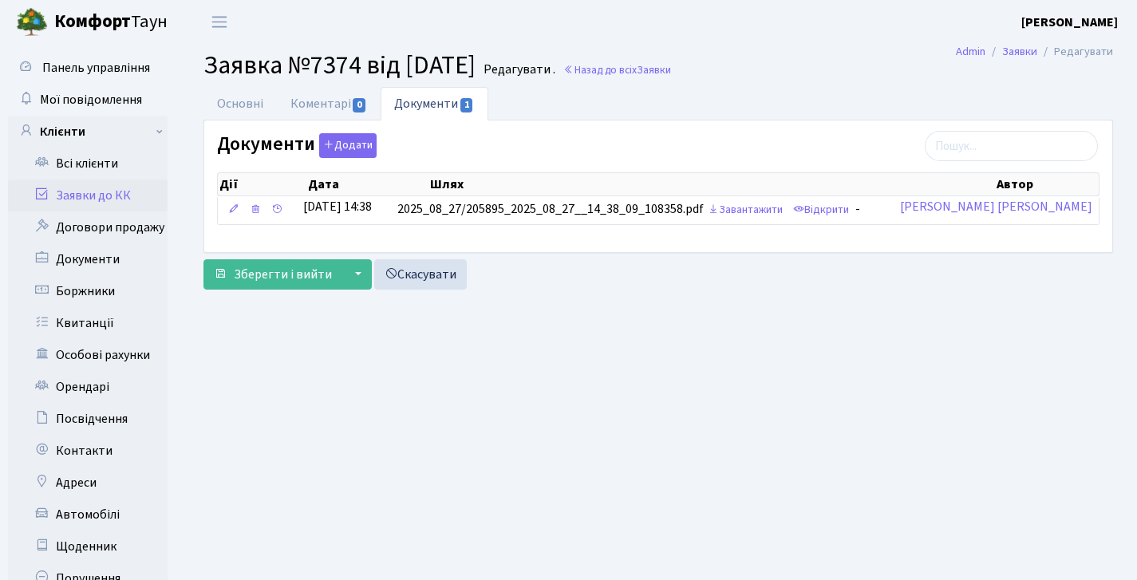
click at [286, 124] on div "Документи Додати Дії Дата Шлях Автор Дії Дата Шлях Автор" at bounding box center [658, 185] width 908 height 131
click at [291, 110] on link "Коментарі 0" at bounding box center [329, 103] width 104 height 33
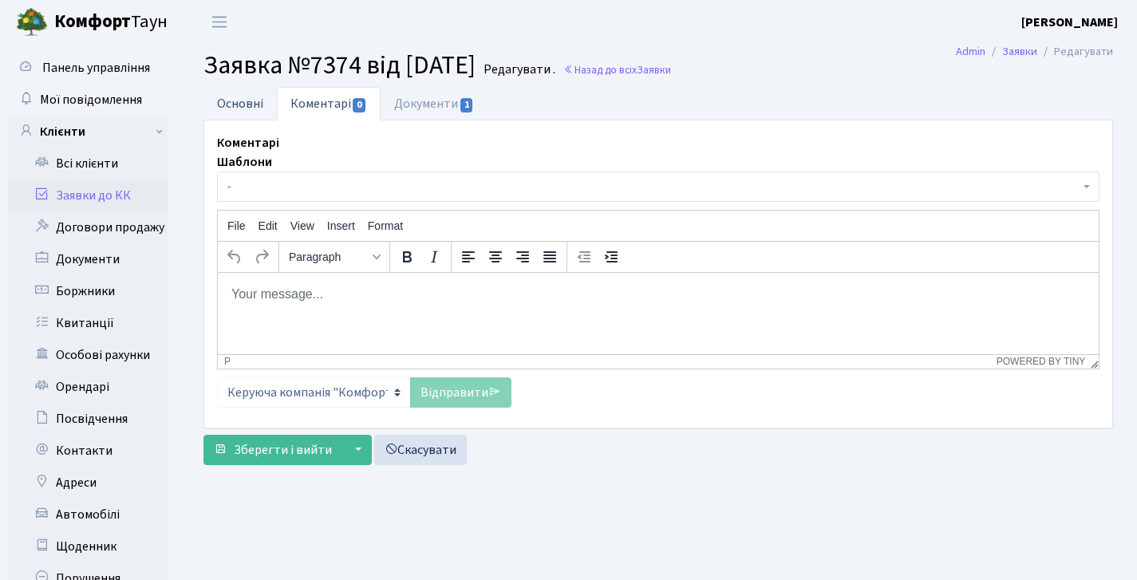
click at [235, 104] on link "Основні" at bounding box center [239, 103] width 73 height 33
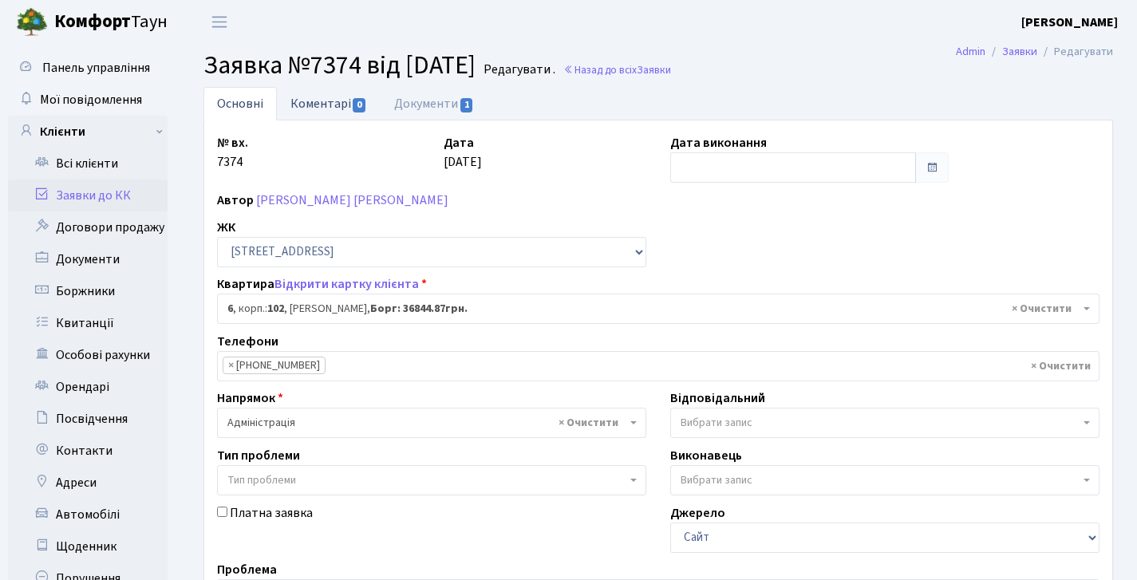
click at [319, 97] on link "Коментарі 0" at bounding box center [329, 103] width 104 height 33
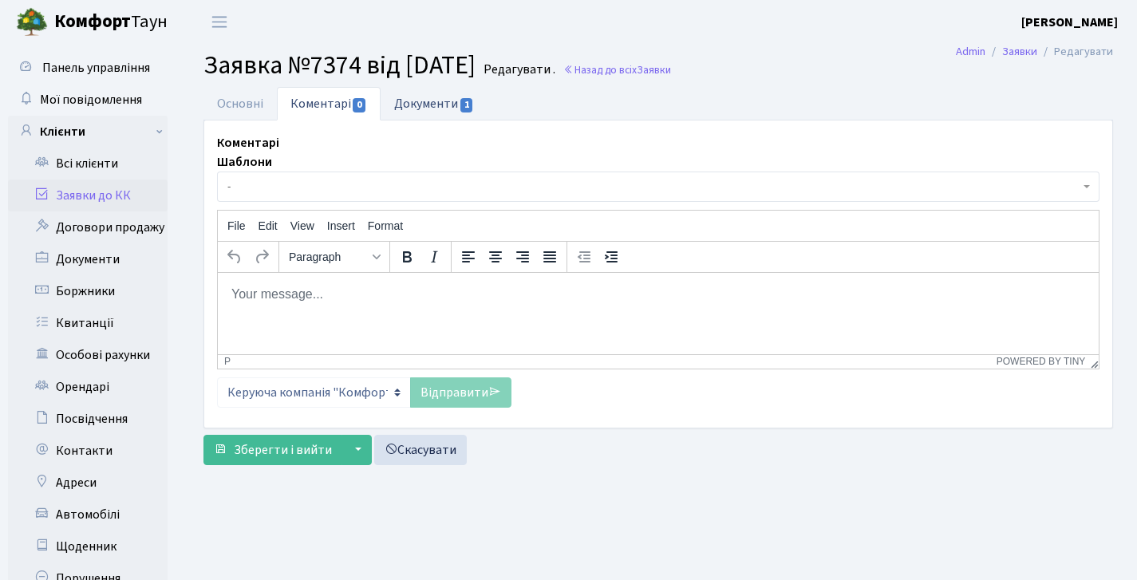
click at [448, 116] on link "Документи 1" at bounding box center [434, 103] width 107 height 33
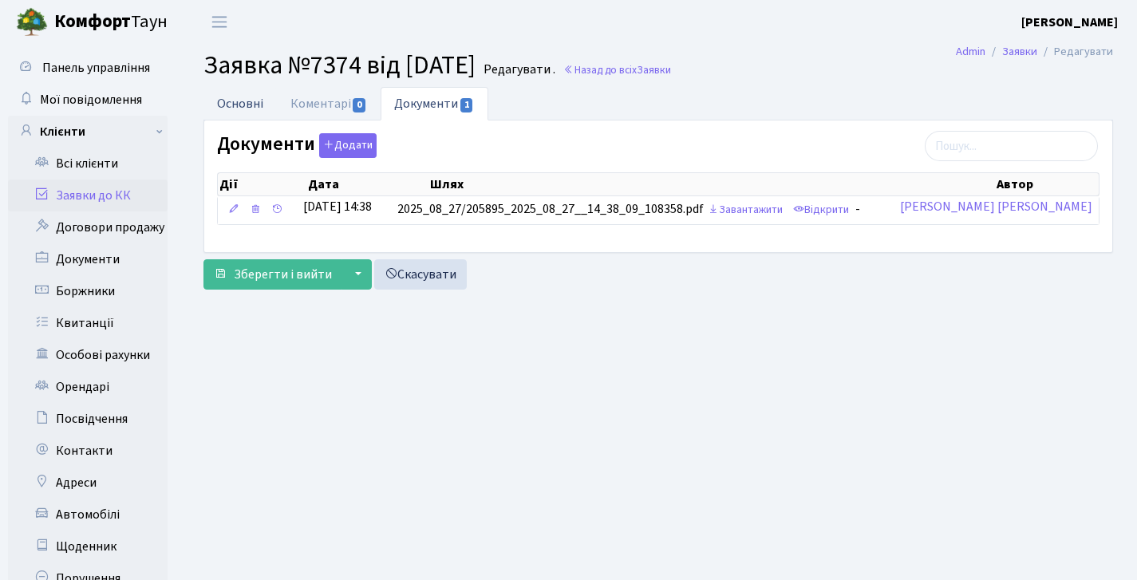
click at [244, 101] on link "Основні" at bounding box center [239, 103] width 73 height 33
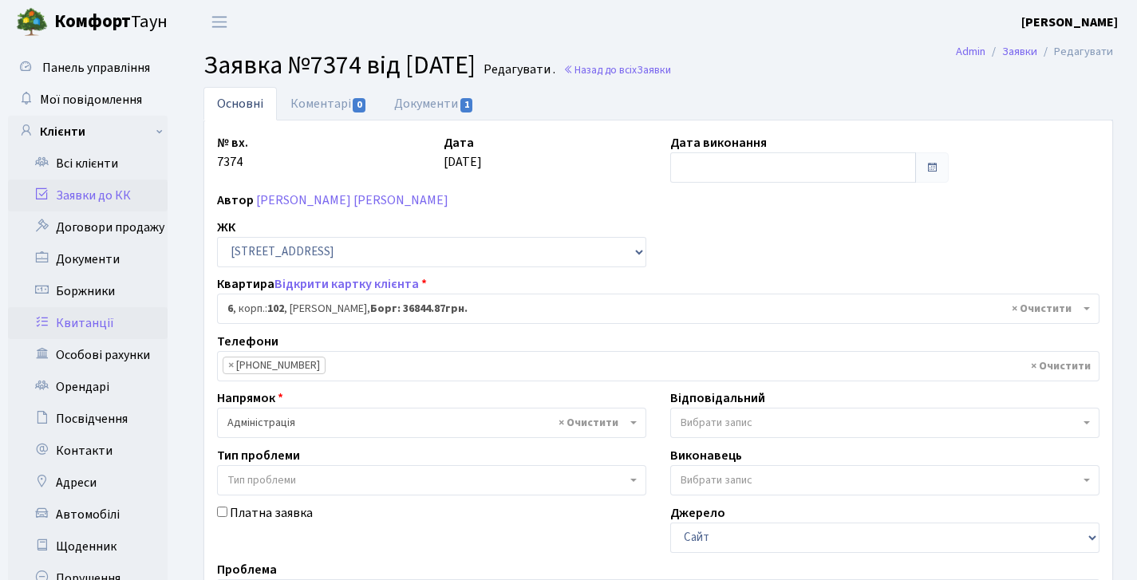
click at [95, 321] on link "Квитанції" at bounding box center [88, 323] width 160 height 32
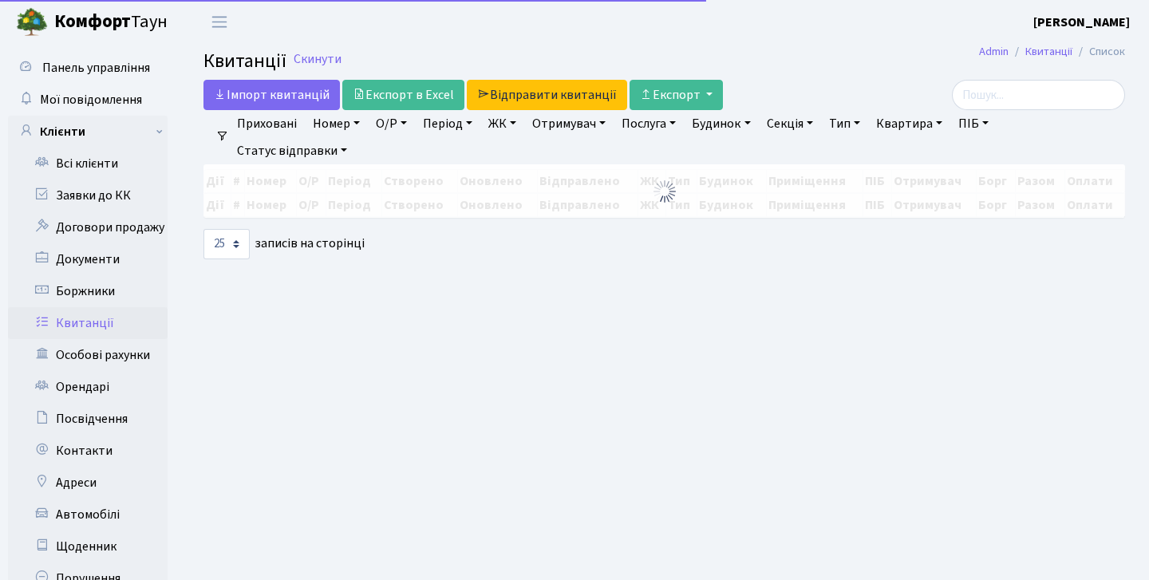
select select "25"
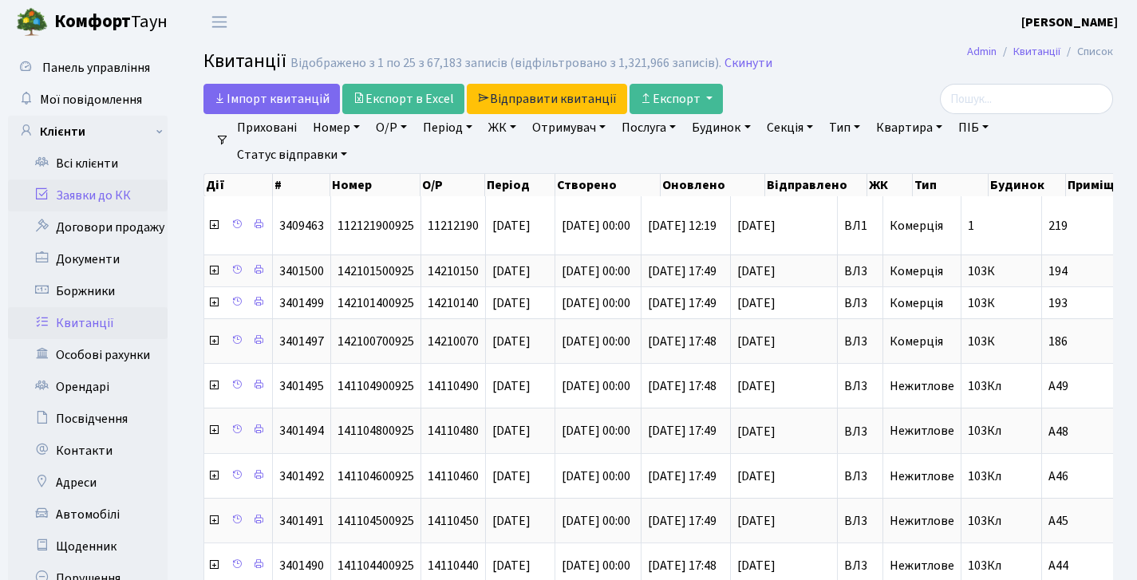
click at [103, 187] on link "Заявки до КК" at bounding box center [88, 195] width 160 height 32
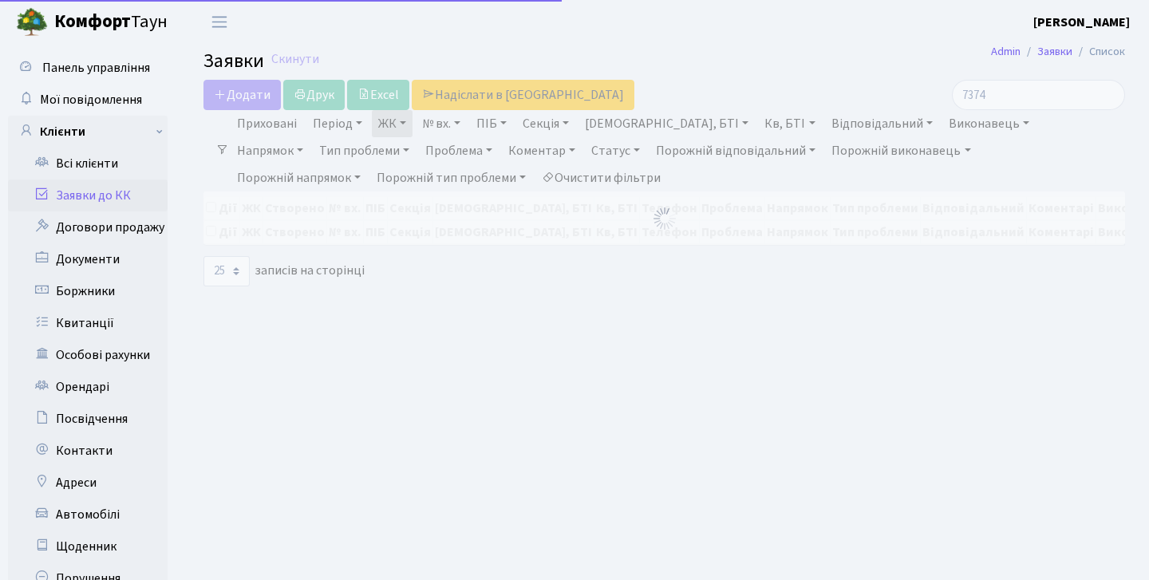
select select "25"
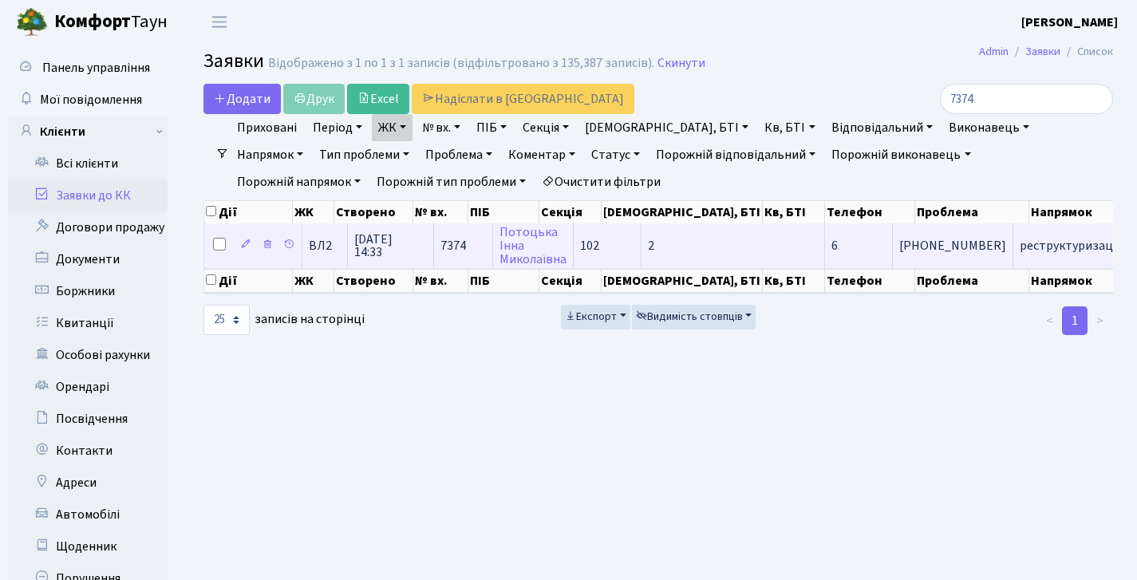
click at [459, 247] on td "7374" at bounding box center [463, 245] width 59 height 44
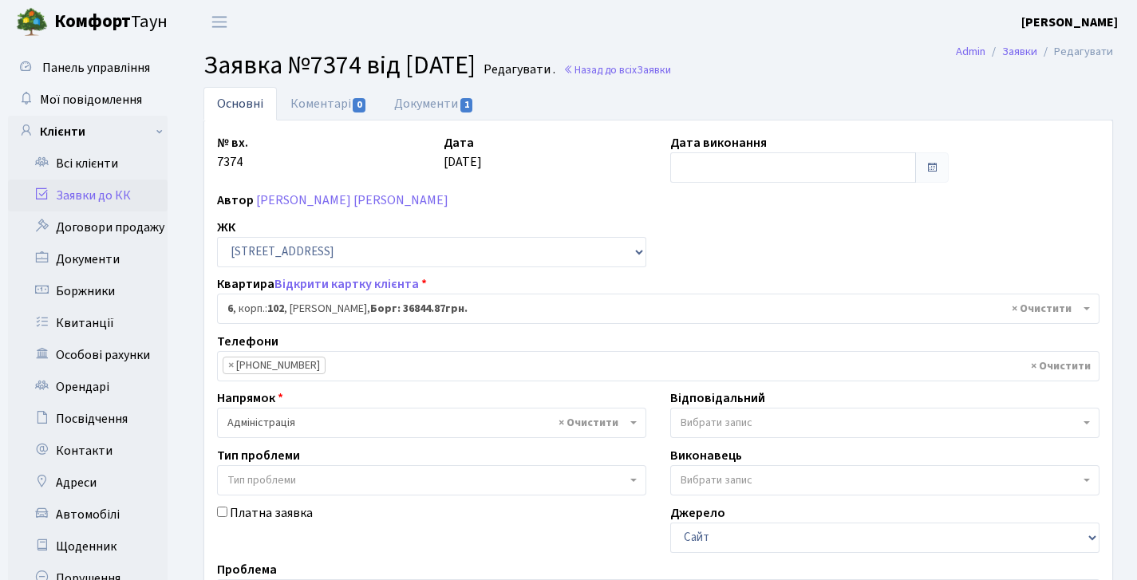
select select "37957"
click at [441, 111] on link "Документи 1" at bounding box center [434, 103] width 107 height 33
select select "25"
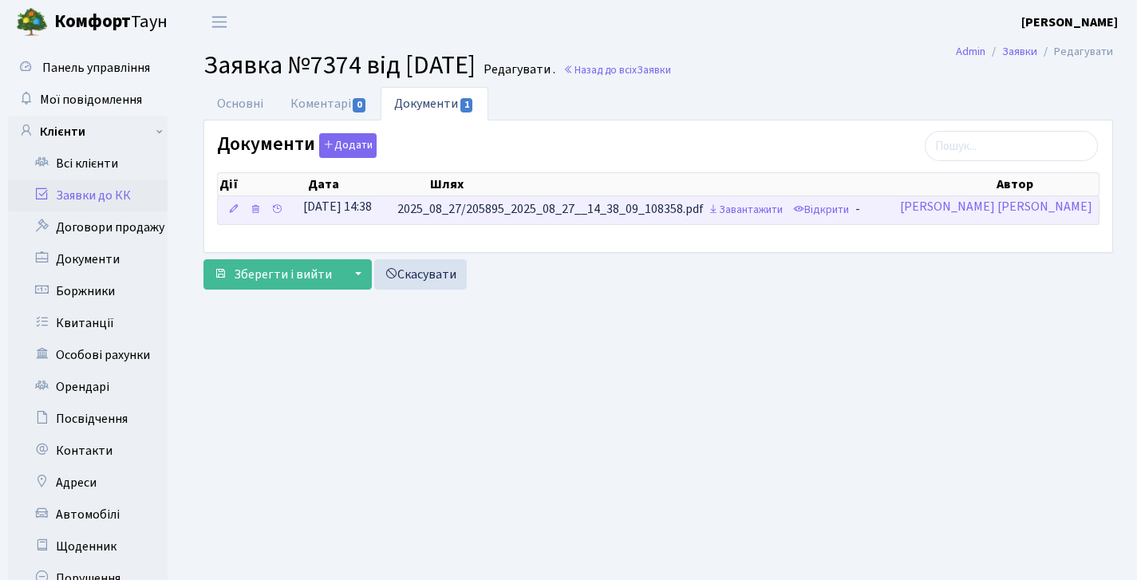
click at [511, 214] on td "2025_08_27/205895_2025_08_27__14_38_09_108358.pdf Завантажити Відкрити -" at bounding box center [642, 210] width 503 height 28
click at [853, 211] on link "Відкрити" at bounding box center [821, 210] width 64 height 25
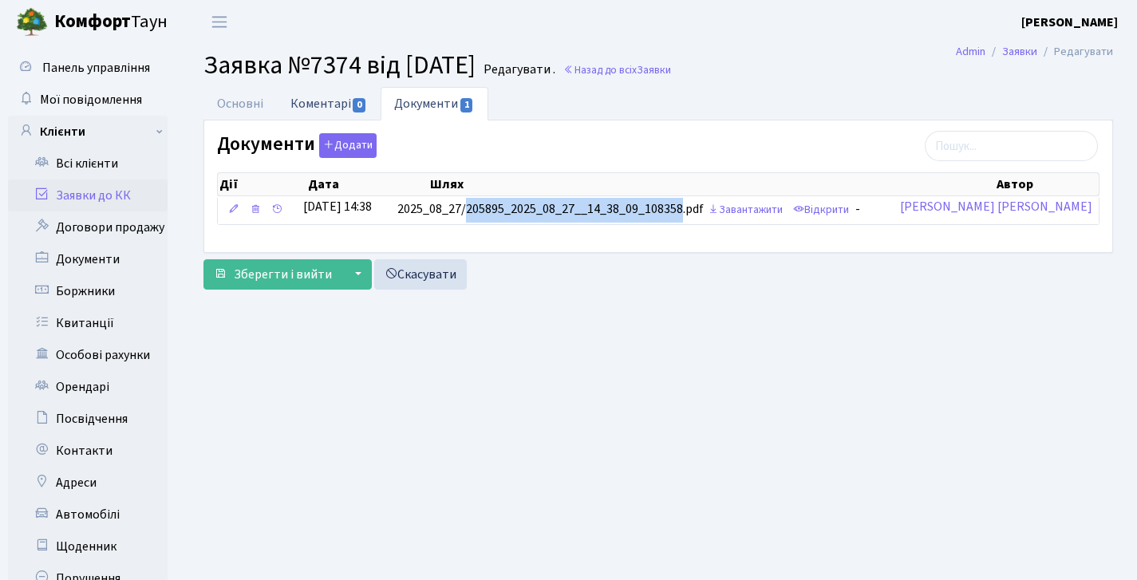
click at [316, 105] on link "Коментарі 0" at bounding box center [329, 103] width 104 height 33
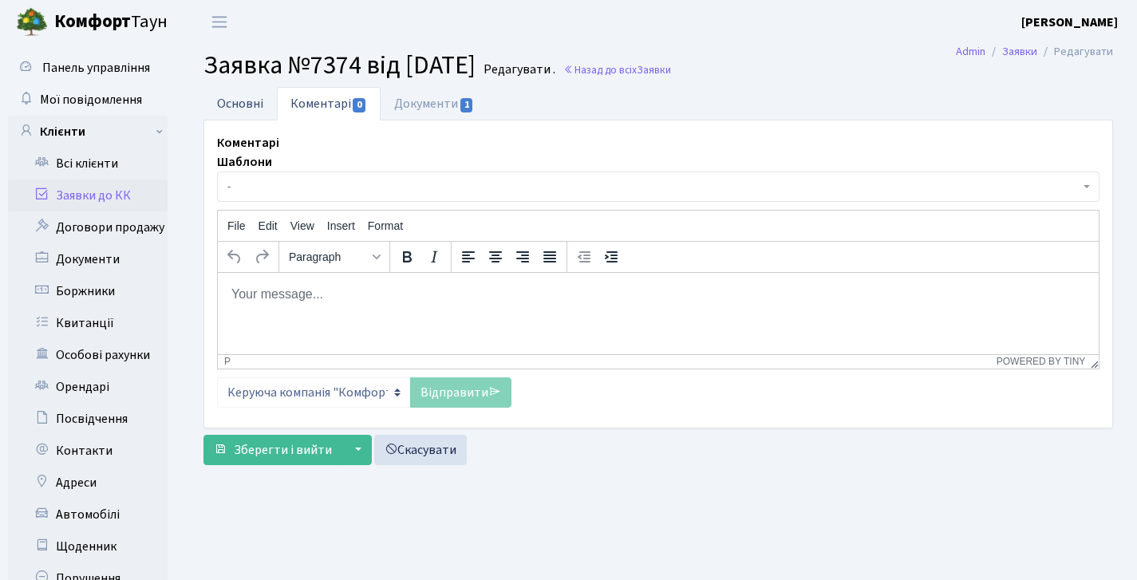
click at [227, 99] on link "Основні" at bounding box center [239, 103] width 73 height 33
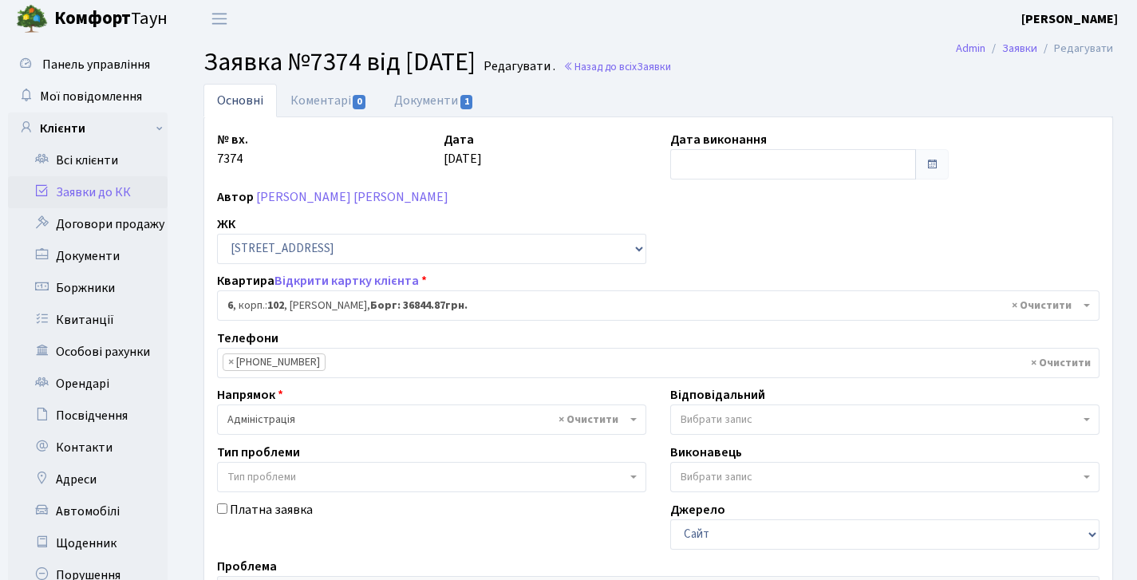
scroll to position [17, 0]
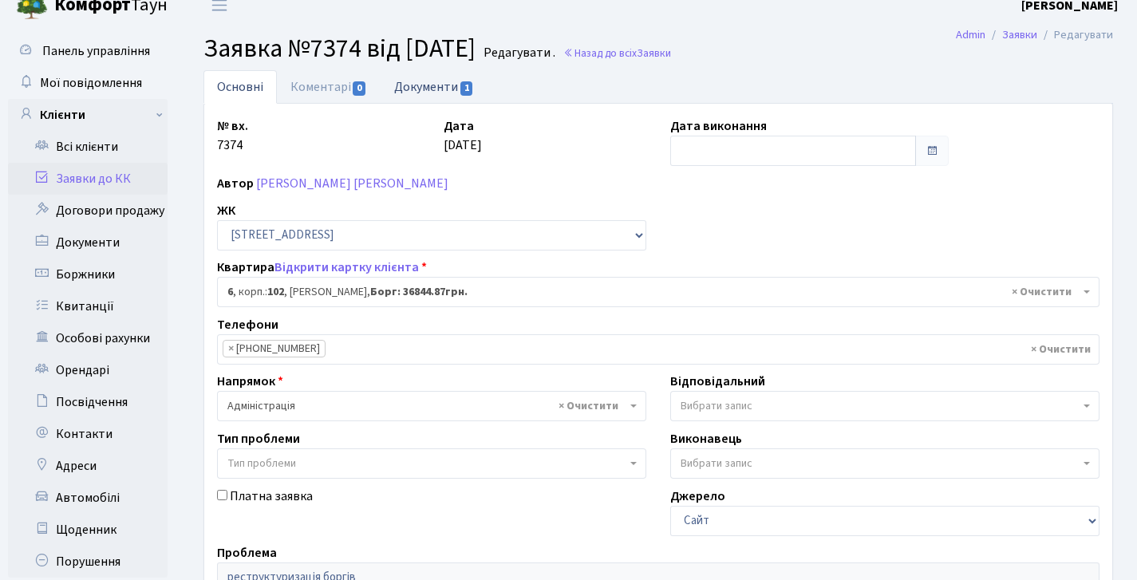
click at [410, 88] on link "Документи 1" at bounding box center [434, 86] width 107 height 33
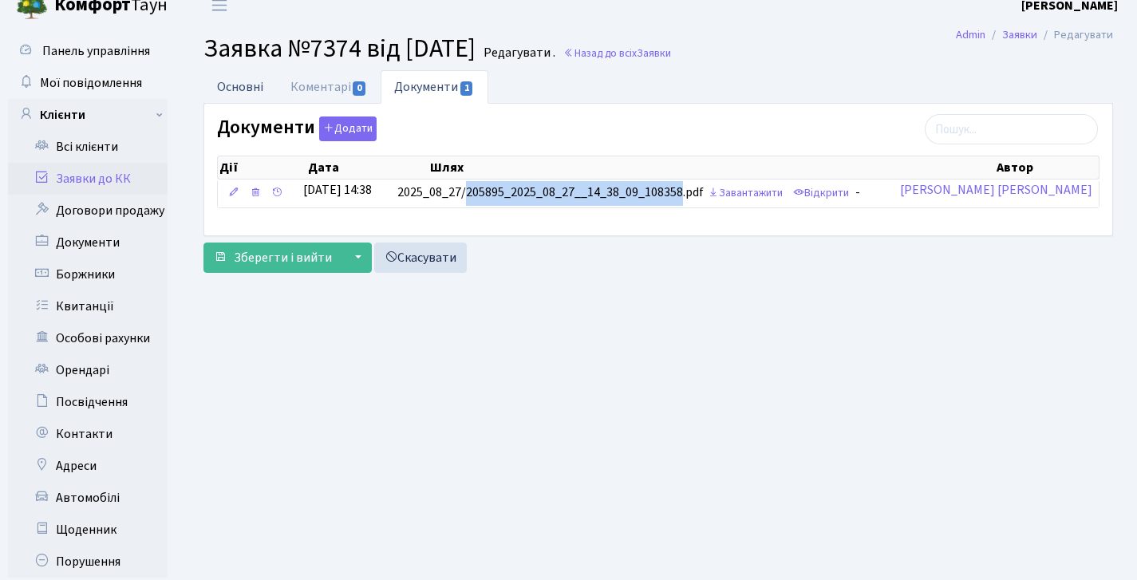
click at [250, 79] on link "Основні" at bounding box center [239, 86] width 73 height 33
